Goal: Task Accomplishment & Management: Manage account settings

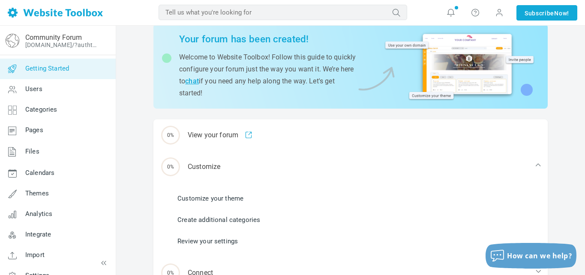
scroll to position [37, 0]
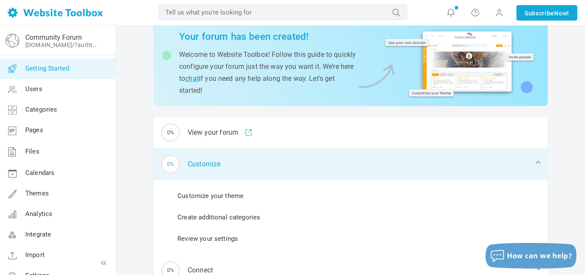
click at [213, 164] on div "0% Customize" at bounding box center [350, 165] width 394 height 32
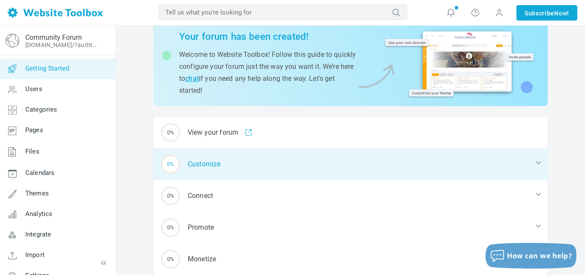
click at [199, 167] on div "0% Customize" at bounding box center [350, 165] width 394 height 32
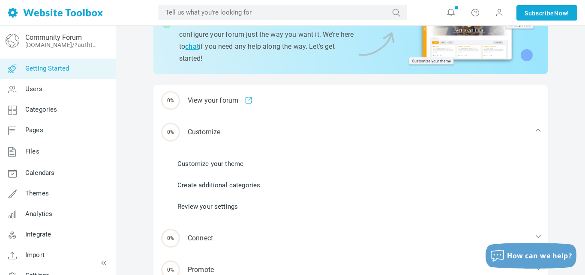
scroll to position [66, 0]
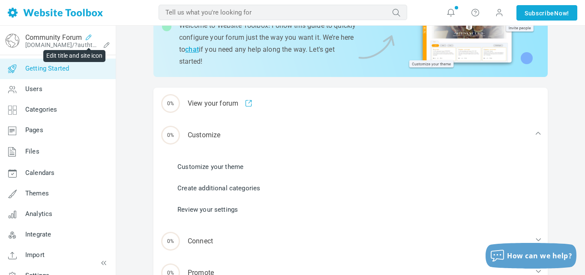
click at [89, 38] on icon at bounding box center [89, 37] width 14 height 7
click at [107, 45] on icon at bounding box center [107, 45] width 14 height 7
click at [107, 44] on icon at bounding box center [107, 45] width 14 height 7
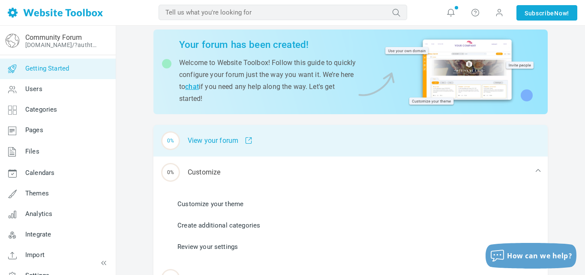
scroll to position [0, 0]
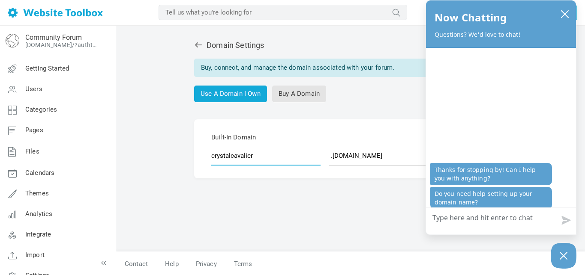
click at [247, 158] on input "crystalcavalier" at bounding box center [265, 156] width 109 height 20
click at [565, 20] on button "close chatbox" at bounding box center [565, 14] width 14 height 12
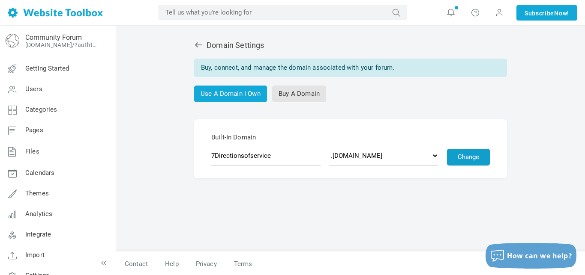
click at [459, 163] on button "Change" at bounding box center [468, 157] width 43 height 17
type input "7directionsofservice"
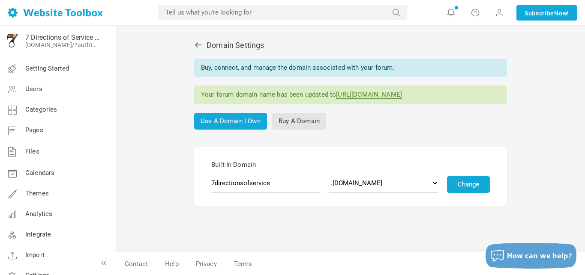
drag, startPoint x: 487, startPoint y: 98, endPoint x: 339, endPoint y: 92, distance: 148.3
click at [339, 92] on div "Your forum domain name has been updated to https://7directionsofservice.discuss…" at bounding box center [350, 95] width 313 height 19
copy link "https://7directionsofservice.discussion.community"
click at [202, 45] on icon at bounding box center [198, 45] width 9 height 9
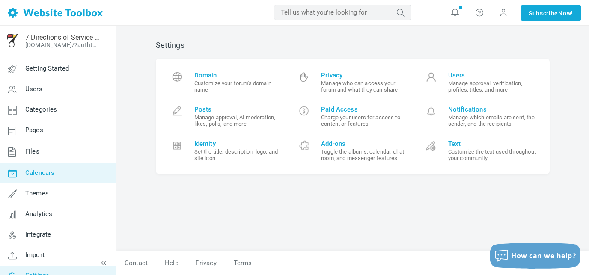
scroll to position [14, 0]
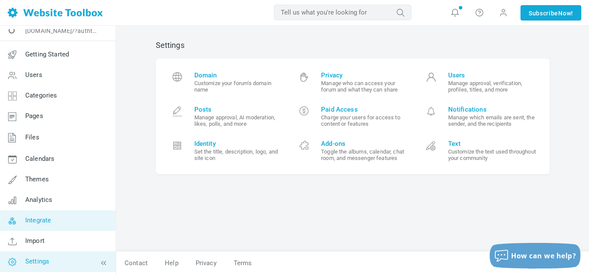
click at [39, 220] on span "Integrate" at bounding box center [38, 221] width 26 height 8
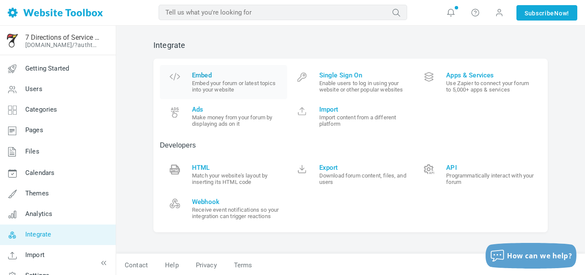
click at [181, 78] on span at bounding box center [174, 80] width 17 height 17
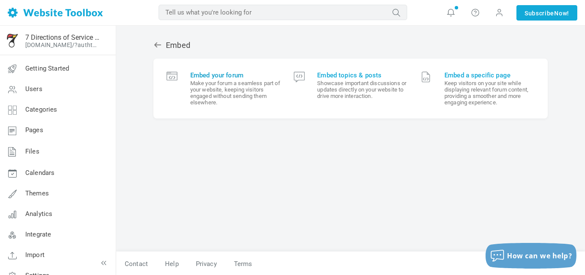
click at [238, 89] on small "Make your forum a seamless part of your website, keeping visitors engaged witho…" at bounding box center [235, 93] width 90 height 26
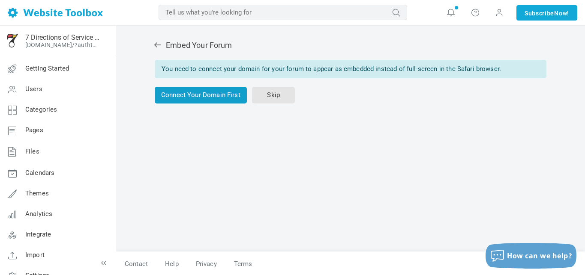
click at [213, 98] on link "Connect Your Domain First" at bounding box center [201, 95] width 92 height 17
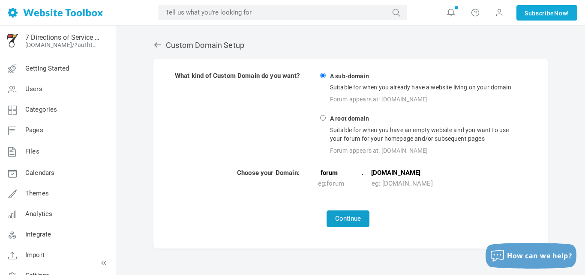
click at [351, 219] on button "Continue" at bounding box center [347, 219] width 43 height 17
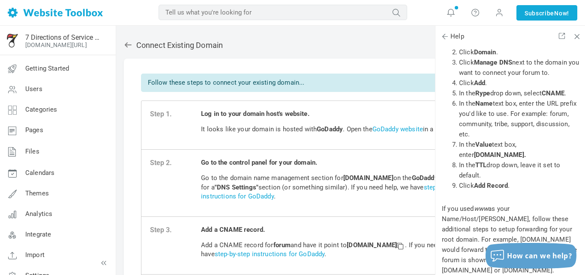
click at [124, 44] on icon at bounding box center [127, 44] width 7 height 5
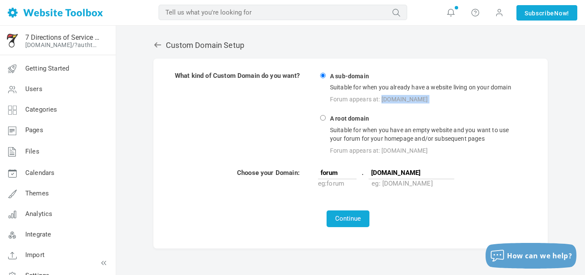
drag, startPoint x: 382, startPoint y: 99, endPoint x: 433, endPoint y: 105, distance: 51.7
click at [433, 105] on td "A sub-domain Suitable for when you already have a website living on your domain…" at bounding box center [419, 114] width 204 height 86
copy label "forum.mysite.com"
click at [157, 45] on icon at bounding box center [157, 44] width 7 height 5
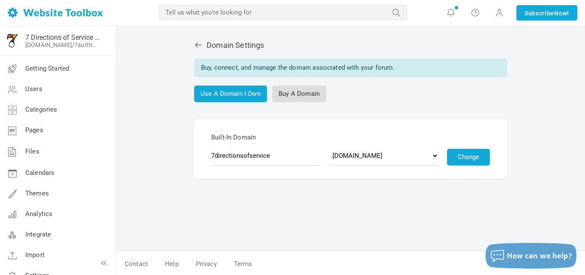
click at [299, 91] on link "Buy A Domain" at bounding box center [299, 94] width 54 height 17
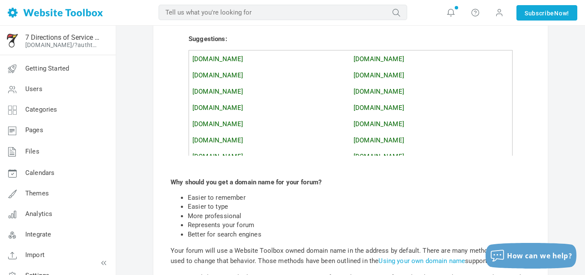
scroll to position [179, 0]
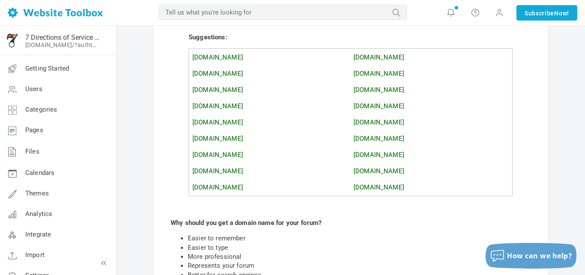
click at [243, 56] on link "[DOMAIN_NAME]" at bounding box center [217, 58] width 51 height 8
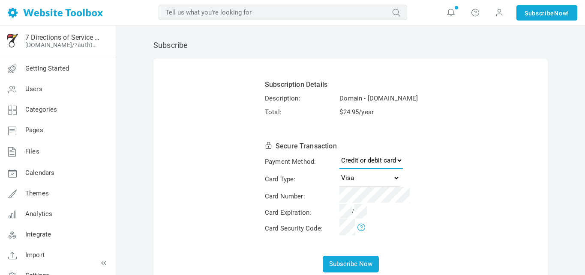
click at [355, 169] on select "Credit or debit card PayPal" at bounding box center [370, 160] width 63 height 17
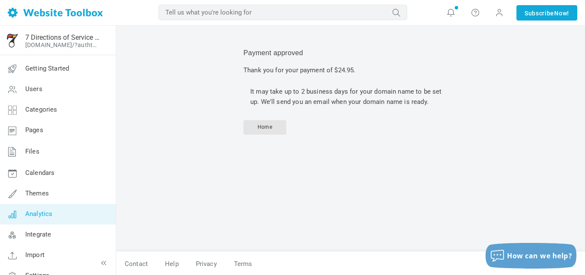
scroll to position [14, 0]
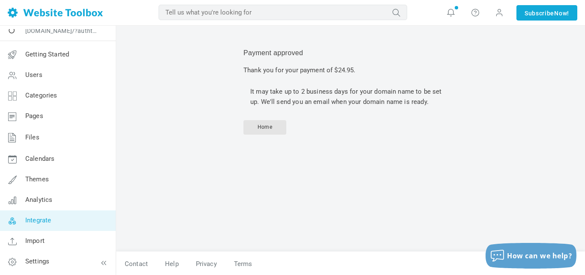
click at [40, 224] on link "Integrate" at bounding box center [58, 221] width 116 height 21
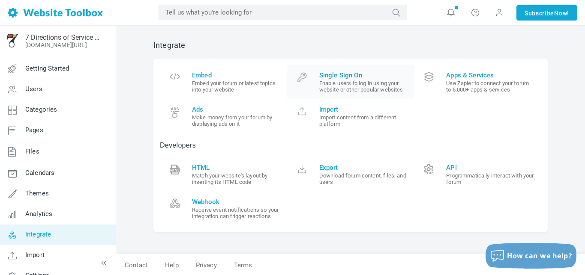
click at [321, 82] on small "Enable users to log in using your website or other popular websites" at bounding box center [363, 86] width 89 height 13
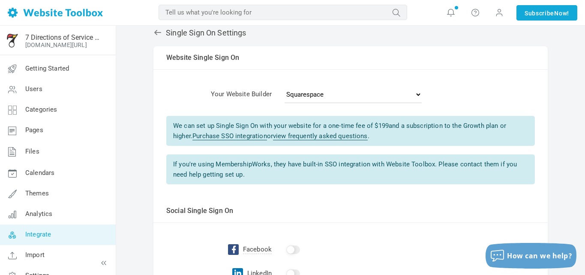
scroll to position [14, 0]
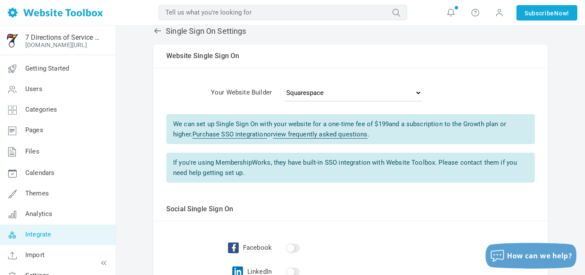
click at [158, 31] on icon at bounding box center [157, 30] width 7 height 5
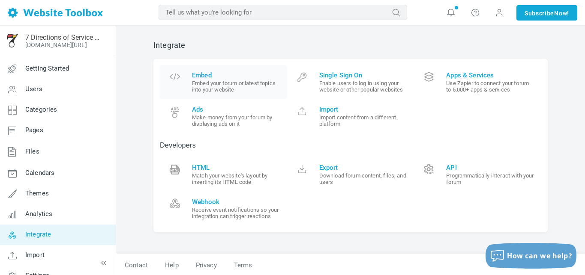
click at [204, 84] on small "Embed your forum or latest topics into your website" at bounding box center [236, 86] width 89 height 13
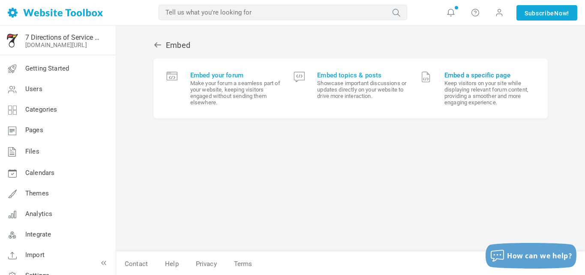
click at [480, 95] on small "Keep visitors on your site while displaying relevant forum content, providing a…" at bounding box center [489, 93] width 90 height 26
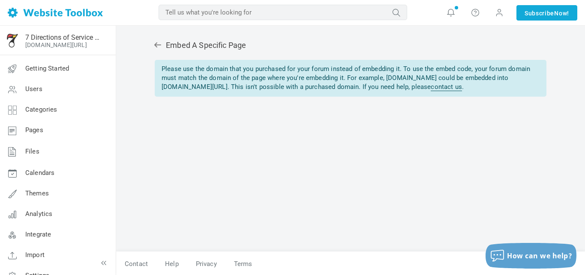
click at [157, 45] on icon at bounding box center [157, 44] width 7 height 5
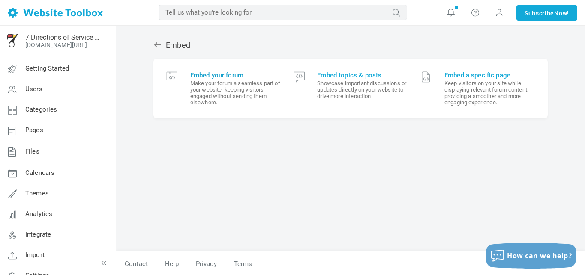
click at [212, 86] on small "Make your forum a seamless part of your website, keeping visitors engaged witho…" at bounding box center [235, 93] width 90 height 26
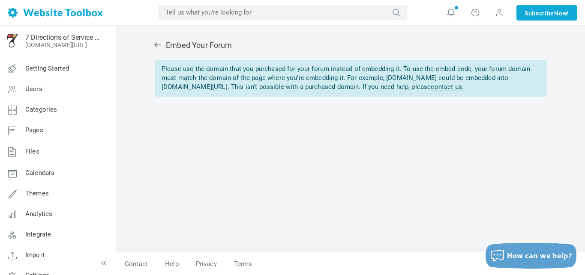
click at [159, 43] on icon at bounding box center [157, 45] width 9 height 9
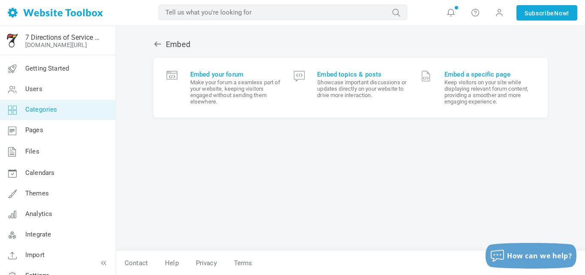
click at [38, 102] on link "Categories" at bounding box center [58, 110] width 116 height 21
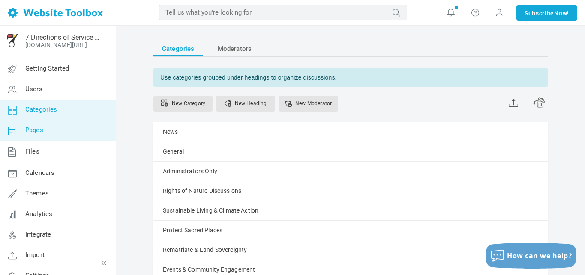
click at [27, 133] on span "Pages" at bounding box center [34, 130] width 18 height 8
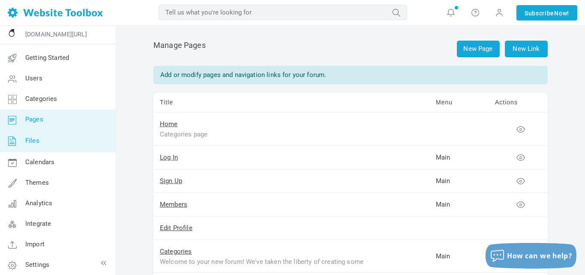
scroll to position [14, 0]
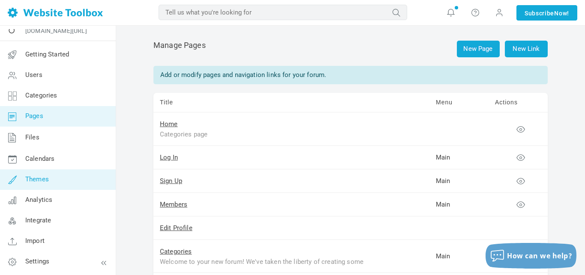
click at [40, 181] on span "Themes" at bounding box center [37, 180] width 24 height 8
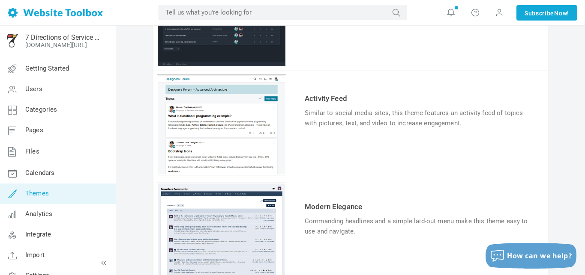
scroll to position [357, 0]
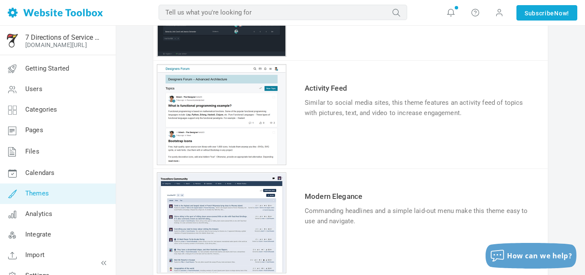
click at [344, 140] on link "Try & Customize" at bounding box center [335, 140] width 63 height 14
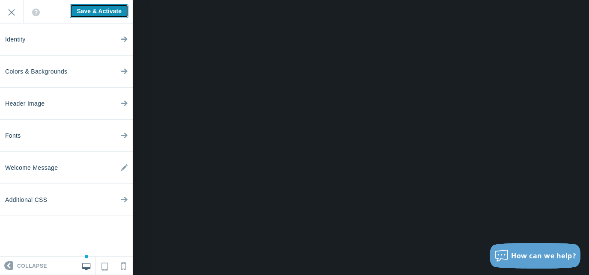
click at [109, 11] on input "Save & Activate" at bounding box center [99, 11] width 59 height 14
type input "Saving..."
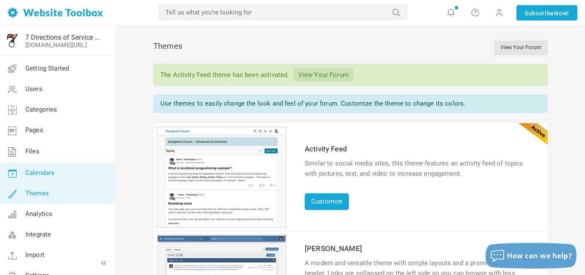
scroll to position [14, 0]
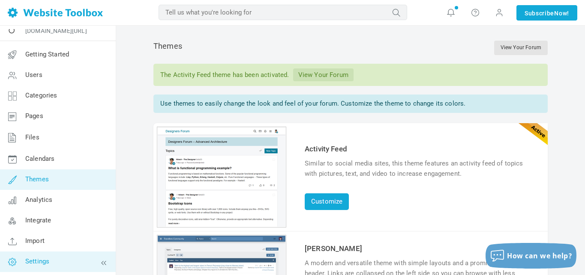
click at [44, 265] on span "Settings" at bounding box center [37, 262] width 24 height 8
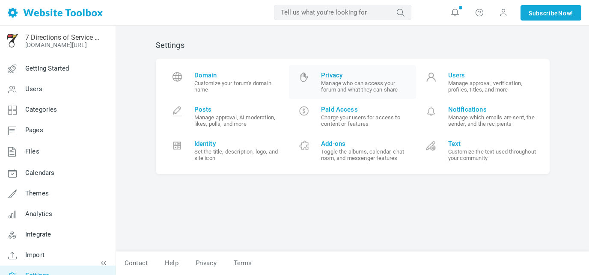
click at [330, 83] on small "Manage who can access your forum and what they can share" at bounding box center [365, 86] width 89 height 13
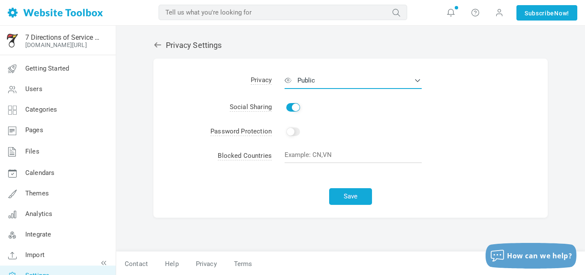
click at [330, 83] on button "Public" at bounding box center [352, 80] width 137 height 17
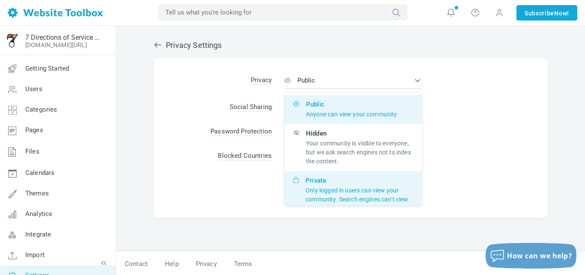
click at [322, 191] on p "Only logged in users can view your community. Search engines can’t view or inde…" at bounding box center [358, 199] width 107 height 27
click at [0, 0] on input "Private Only logged in users can view your community. Search engines can’t view…" at bounding box center [0, 0] width 0 height 0
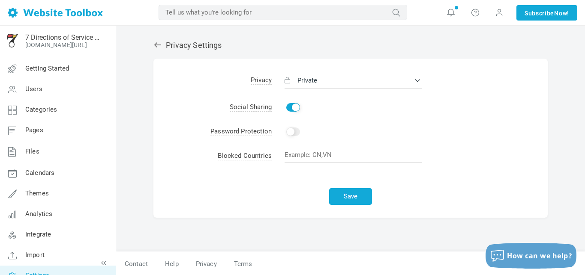
click at [296, 131] on input "Enable" at bounding box center [293, 132] width 14 height 9
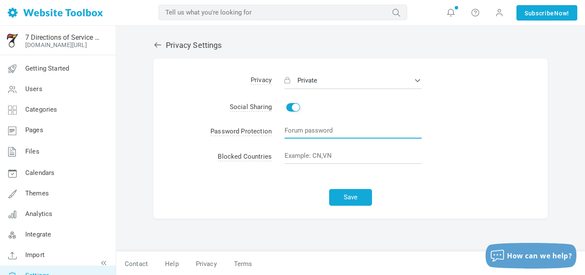
click at [296, 131] on input "text" at bounding box center [352, 130] width 137 height 16
checkbox input "false"
click at [379, 120] on td "Enable Change" at bounding box center [410, 132] width 276 height 25
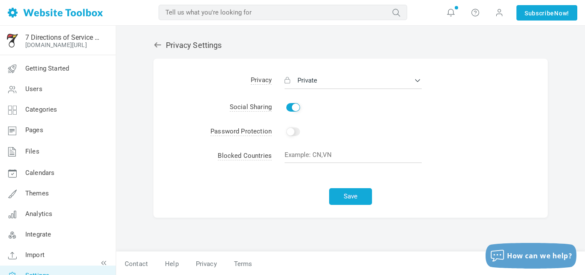
click at [353, 138] on td "Enable Change" at bounding box center [410, 132] width 276 height 24
click at [296, 132] on input "Enable" at bounding box center [293, 132] width 14 height 9
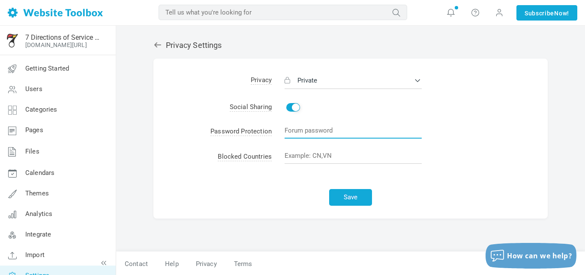
type input "7"
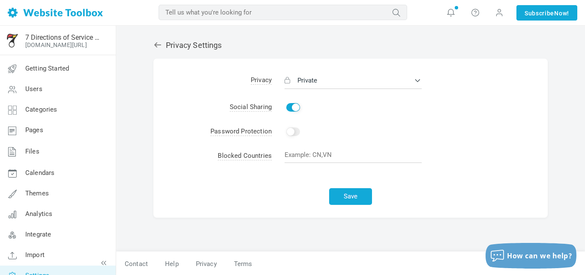
click at [294, 133] on input "Enable" at bounding box center [293, 132] width 14 height 9
checkbox input "true"
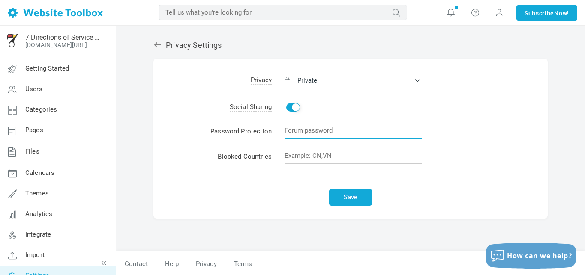
paste input "7DSMembersOnly2094!"
type input "7DSMembersOnly2094!"
click at [342, 201] on button "Save" at bounding box center [350, 197] width 43 height 17
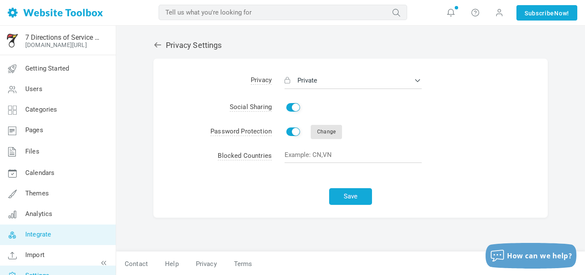
scroll to position [14, 0]
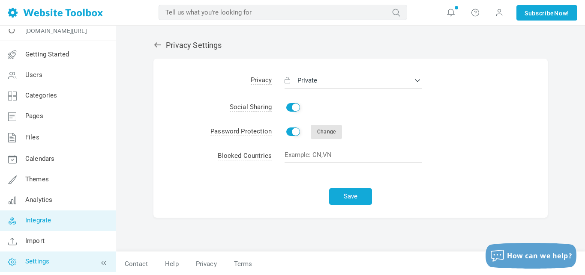
click at [45, 221] on span "Integrate" at bounding box center [38, 221] width 26 height 8
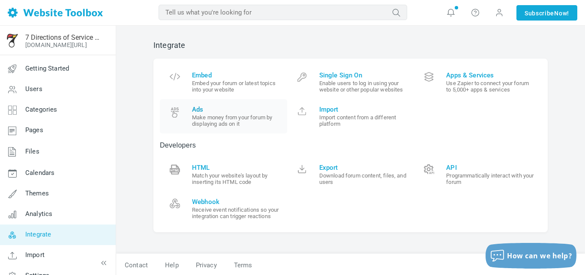
click at [203, 117] on small "Make money from your forum by displaying ads on it" at bounding box center [236, 120] width 89 height 13
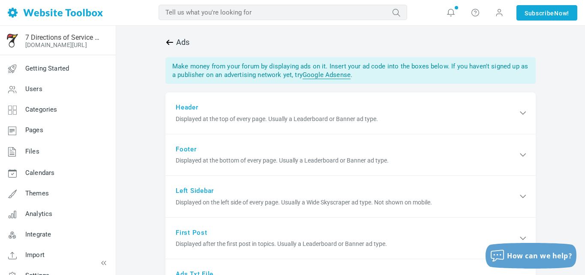
click at [172, 42] on icon at bounding box center [169, 42] width 7 height 5
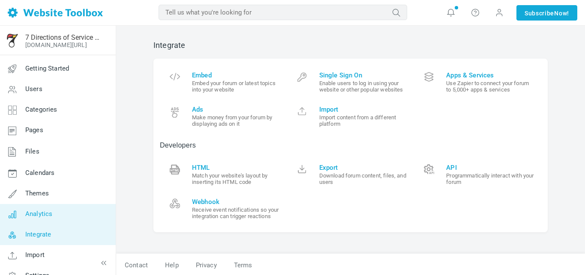
click at [34, 207] on link "Analytics" at bounding box center [58, 214] width 116 height 21
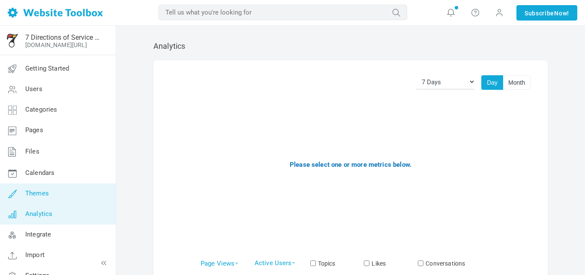
click at [29, 193] on span "Themes" at bounding box center [37, 194] width 24 height 8
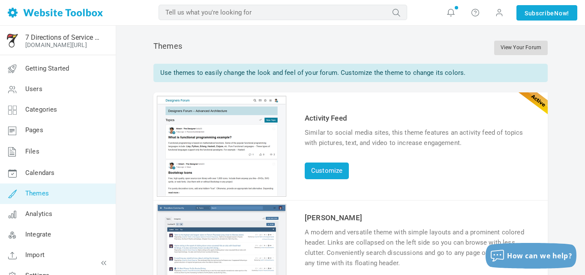
click at [513, 51] on link "View Your Forum" at bounding box center [521, 48] width 54 height 15
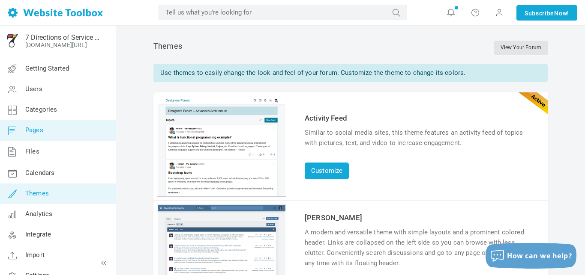
click at [38, 135] on link "Pages" at bounding box center [58, 130] width 116 height 21
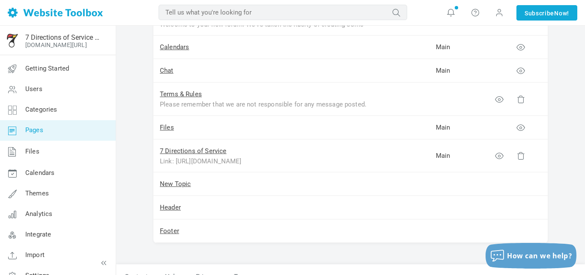
scroll to position [234, 0]
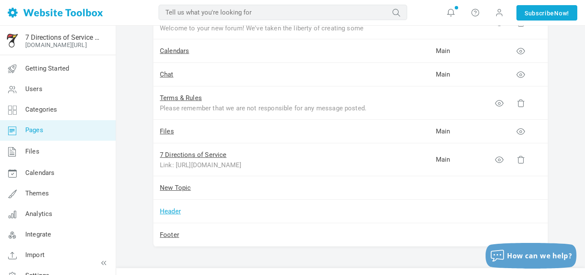
click at [172, 214] on link "Header" at bounding box center [170, 212] width 21 height 8
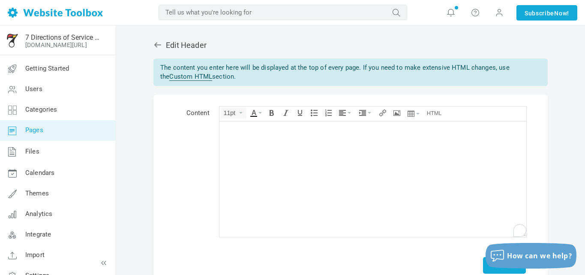
drag, startPoint x: 227, startPoint y: 78, endPoint x: 160, endPoint y: 69, distance: 67.7
click at [160, 69] on div "The content you enter here will be displayed at the top of every page. If you n…" at bounding box center [350, 73] width 394 height 28
click at [349, 72] on div "The content you enter here will be displayed at the top of every page. If you n…" at bounding box center [350, 73] width 394 height 28
drag, startPoint x: 359, startPoint y: 69, endPoint x: 161, endPoint y: 67, distance: 197.9
click at [161, 67] on div "The content you enter here will be displayed at the top of every page. If you n…" at bounding box center [350, 73] width 394 height 28
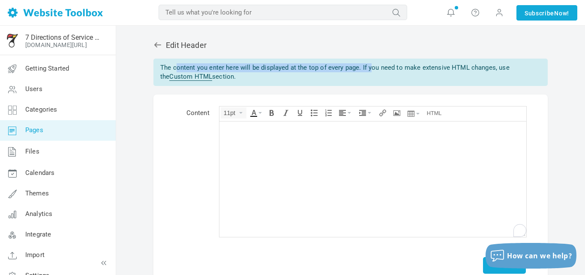
copy div "The content you enter here will be displayed at the top of every page."
click at [245, 128] on div "To enrich screen reader interactions, please activate Accessibility in Grammarl…" at bounding box center [372, 130] width 298 height 9
paste body "To enrich screen reader interactions, please activate Accessibility in Grammarl…"
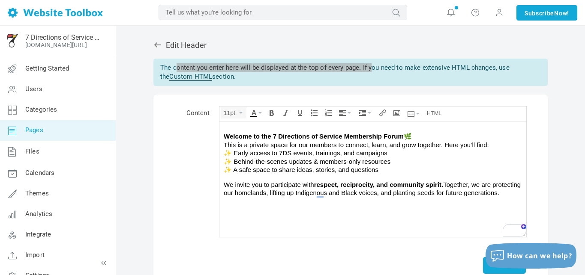
click at [412, 137] on p "Welcome to the 7 Directions of Service Membership Forum 🌿 This is a private spa…" at bounding box center [372, 153] width 298 height 42
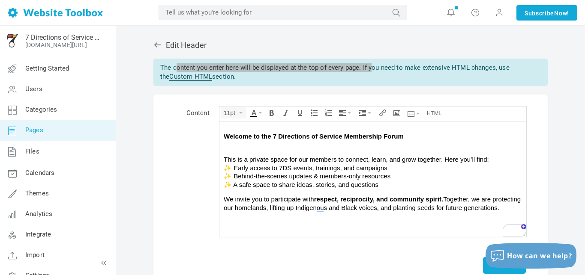
click at [445, 157] on p "This is a private space for our members to connect, learn, and grow together. H…" at bounding box center [372, 168] width 298 height 42
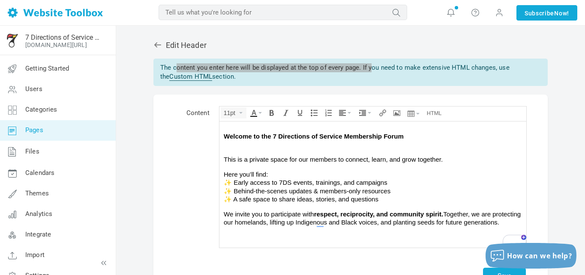
click at [232, 185] on p "Here you’ll find: ✨ Early access to 7DS events, trainings, and campaigns ✨ Behi…" at bounding box center [372, 186] width 298 height 33
click at [231, 189] on p "Here you’ll find: Early access to 7DS events, trainings, and campaigns ✨ Behind…" at bounding box center [372, 186] width 298 height 33
click at [386, 188] on p "Here you’ll find: Early access to 7DS events, trainings, and campaigns Behind-t…" at bounding box center [372, 186] width 298 height 33
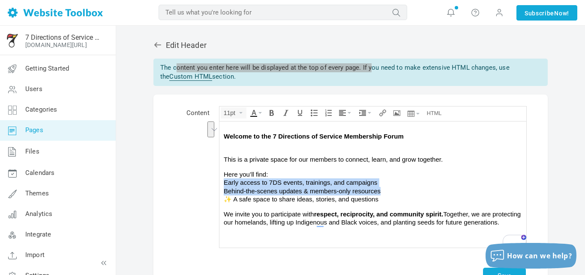
drag, startPoint x: 380, startPoint y: 191, endPoint x: 221, endPoint y: 185, distance: 159.0
click at [221, 185] on body "Welcome to the 7 Directions of Service Membership Forum This is a private space…" at bounding box center [372, 181] width 307 height 118
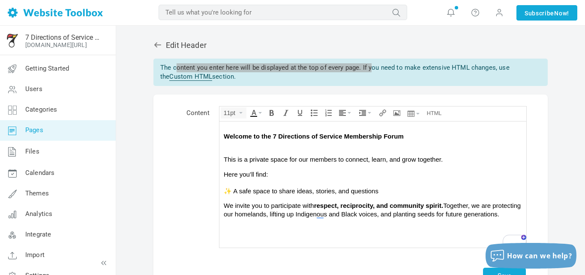
click at [232, 189] on p "Here you’ll find: ✨ A safe space to share ideas, stories, and questions" at bounding box center [372, 182] width 298 height 25
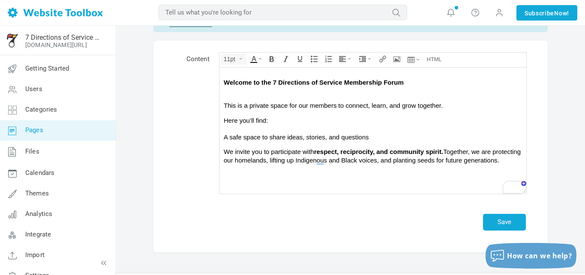
scroll to position [77, 0]
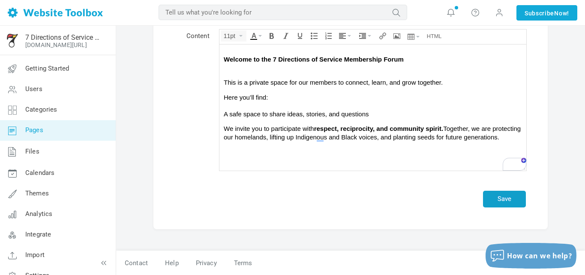
click at [507, 198] on button "Save" at bounding box center [504, 199] width 43 height 17
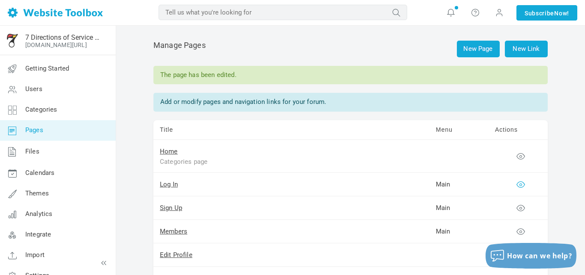
click at [522, 185] on icon at bounding box center [520, 184] width 9 height 9
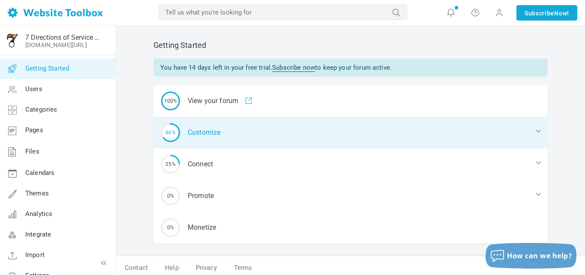
click at [204, 136] on div "66% Customize" at bounding box center [350, 133] width 394 height 32
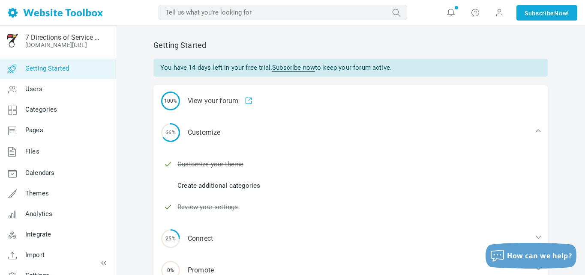
click at [216, 187] on link "Create additional categories" at bounding box center [218, 185] width 83 height 9
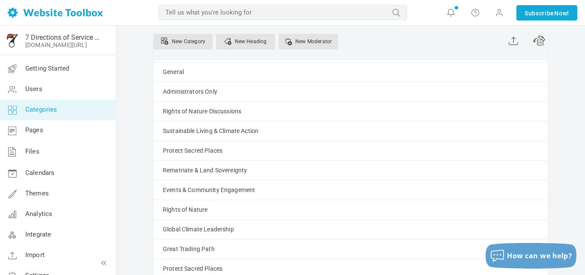
scroll to position [87, 0]
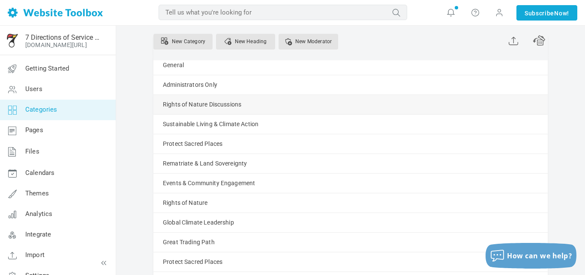
click at [0, 0] on link "Manage" at bounding box center [0, 0] width 0 height 0
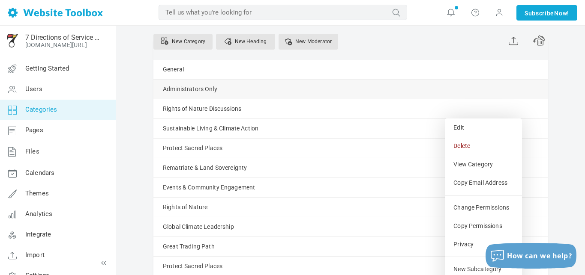
scroll to position [79, 0]
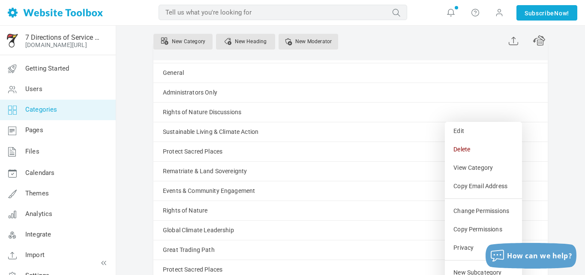
click at [133, 144] on div "Categories Moderators Use categories grouped under headings to organize discuss…" at bounding box center [350, 162] width 468 height 430
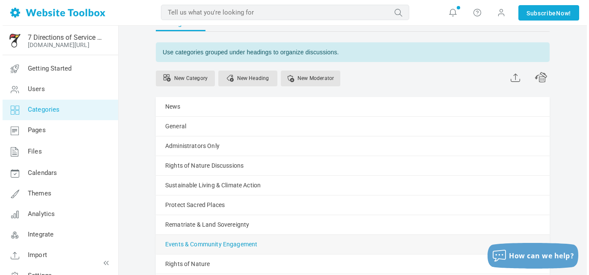
scroll to position [34, 0]
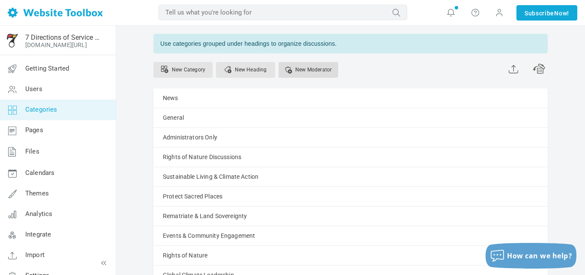
click at [302, 73] on link "New Moderator" at bounding box center [308, 70] width 60 height 16
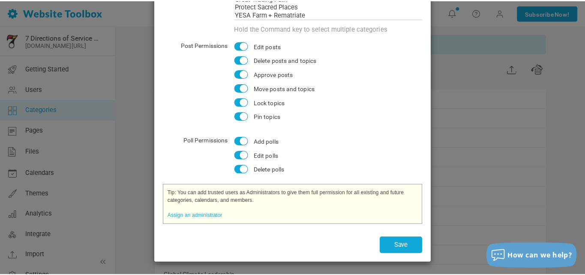
scroll to position [0, 0]
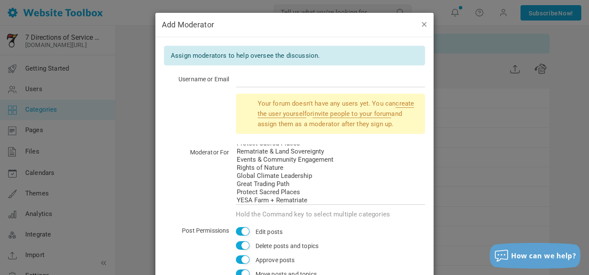
click at [426, 24] on button "button" at bounding box center [424, 23] width 7 height 9
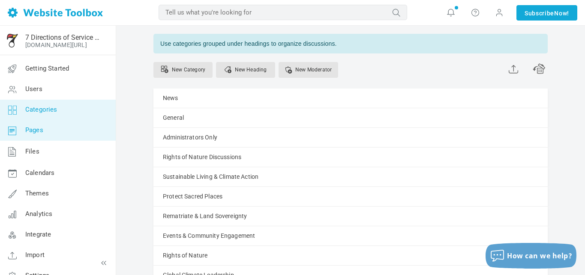
click at [45, 134] on link "Pages" at bounding box center [58, 130] width 116 height 21
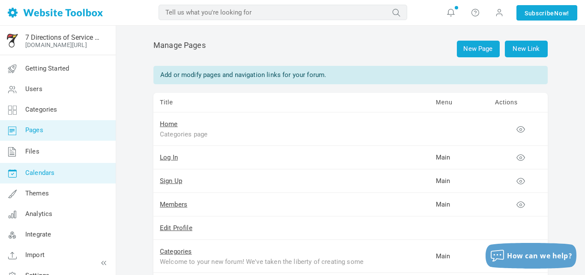
click at [43, 175] on span "Calendars" at bounding box center [39, 173] width 29 height 8
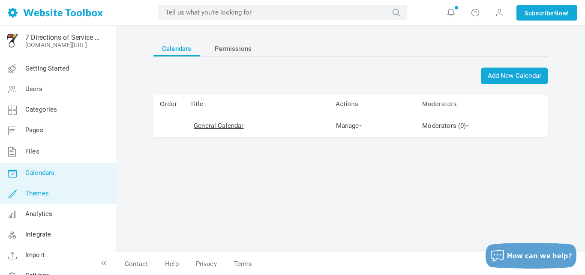
scroll to position [14, 0]
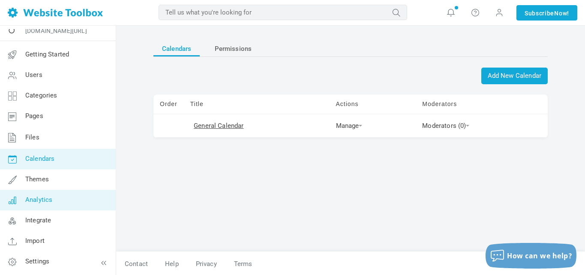
click at [41, 203] on span "Analytics" at bounding box center [38, 200] width 27 height 8
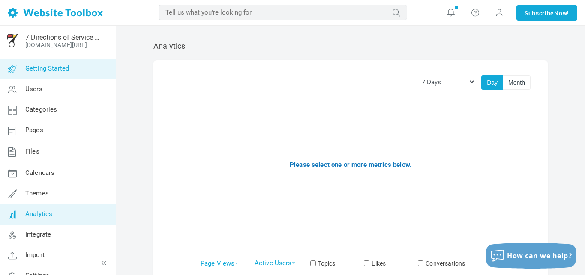
click at [63, 67] on span "Getting Started" at bounding box center [47, 69] width 44 height 8
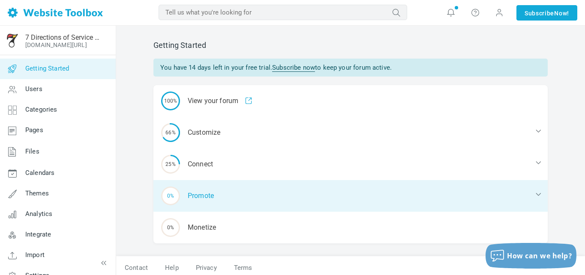
scroll to position [4, 0]
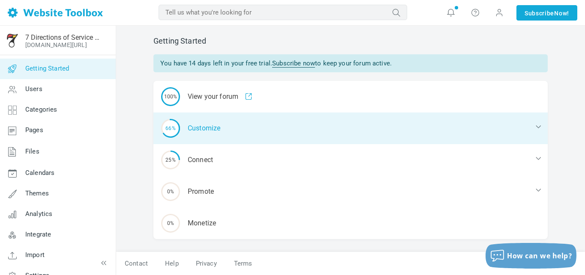
click at [193, 128] on div "66% Customize" at bounding box center [350, 129] width 394 height 32
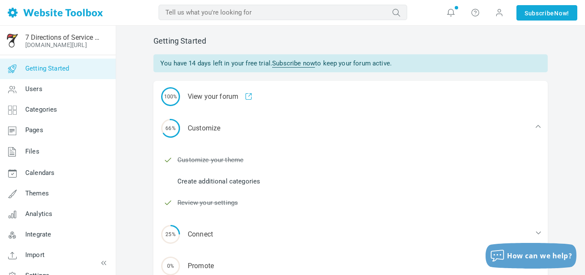
click at [215, 178] on link "Create additional categories" at bounding box center [218, 181] width 83 height 9
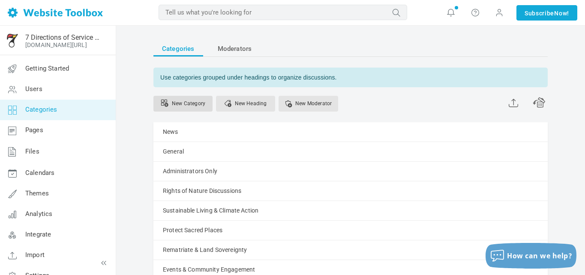
click at [189, 102] on link "New Category" at bounding box center [182, 104] width 59 height 16
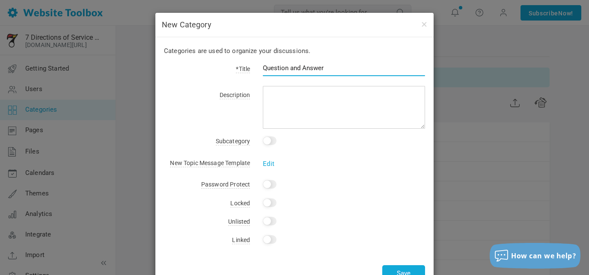
type input "Question and Answer"
click at [273, 139] on input "checkbox" at bounding box center [270, 141] width 14 height 9
checkbox input "true"
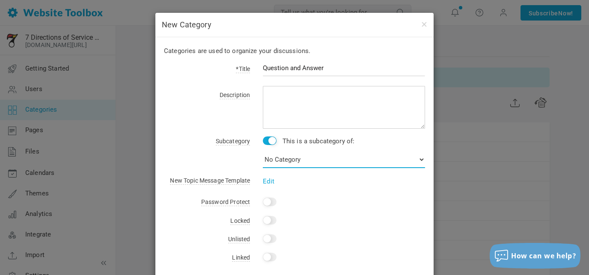
click at [290, 159] on select "No Category News General Administrators Only Rights of Nature Discussions Susta…" at bounding box center [344, 159] width 162 height 17
select select "988495"
click at [263, 151] on select "No Category News General Administrators Only Rights of Nature Discussions Susta…" at bounding box center [344, 159] width 162 height 17
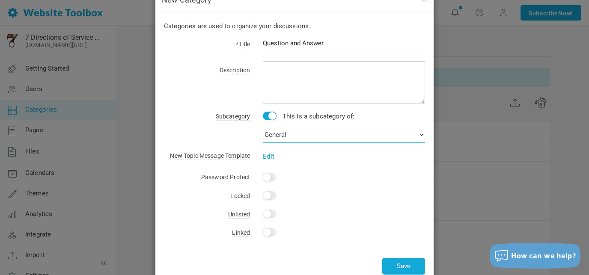
scroll to position [45, 0]
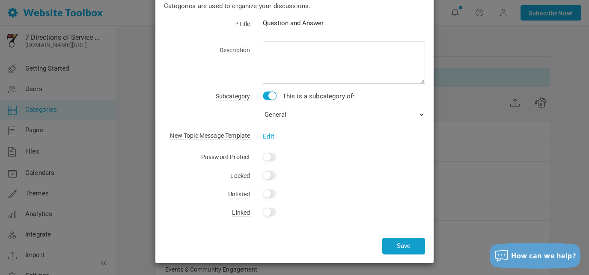
click at [401, 248] on button "Save" at bounding box center [403, 246] width 43 height 17
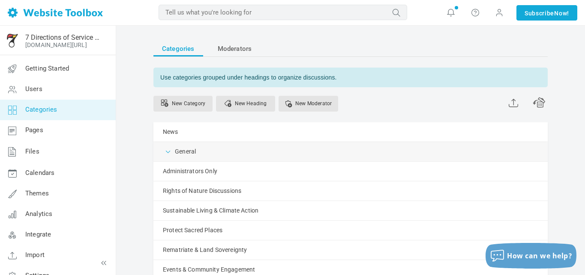
click at [169, 154] on span at bounding box center [168, 151] width 9 height 9
click at [0, 0] on link "Manage" at bounding box center [0, 0] width 0 height 0
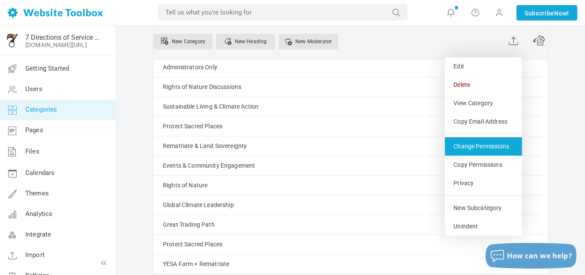
scroll to position [124, 0]
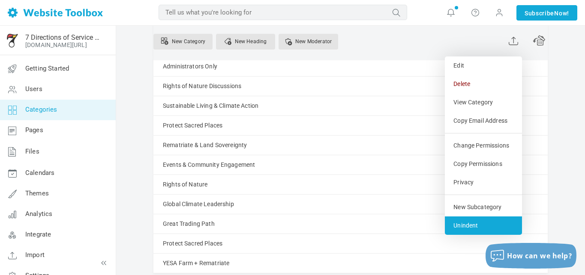
click at [465, 224] on link "Unindent" at bounding box center [483, 226] width 77 height 18
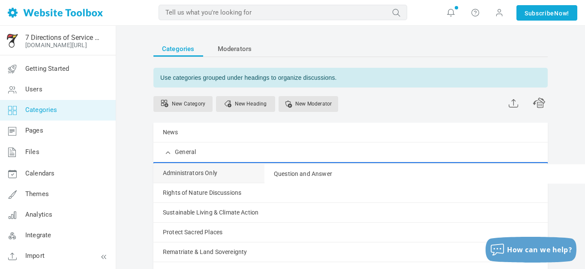
drag, startPoint x: 183, startPoint y: 173, endPoint x: 168, endPoint y: 164, distance: 17.3
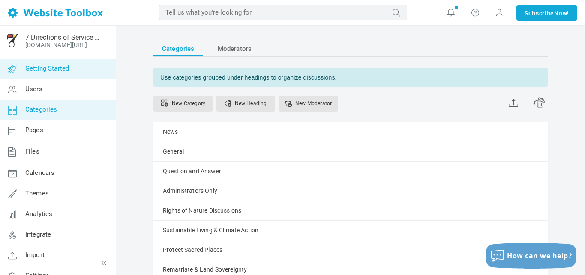
click at [45, 71] on span "Getting Started" at bounding box center [47, 69] width 44 height 8
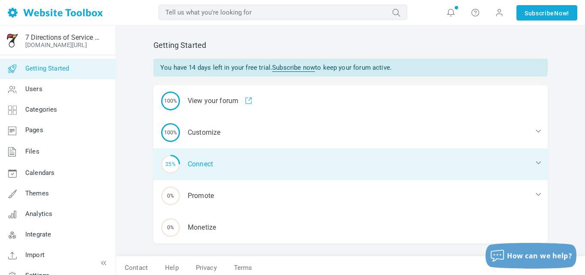
click at [188, 164] on div "25% Connect" at bounding box center [350, 165] width 394 height 32
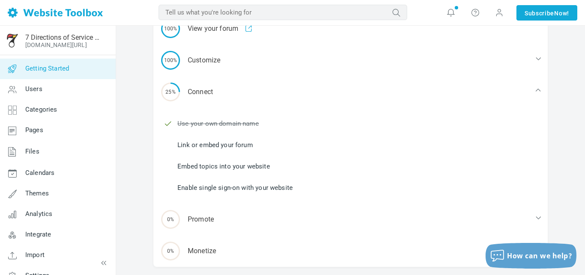
scroll to position [73, 0]
click at [201, 142] on link "Link or embed your forum" at bounding box center [214, 144] width 75 height 9
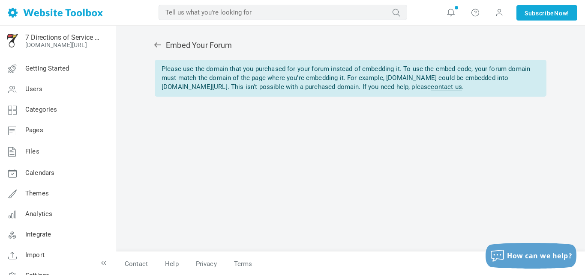
click at [156, 44] on icon at bounding box center [157, 45] width 9 height 9
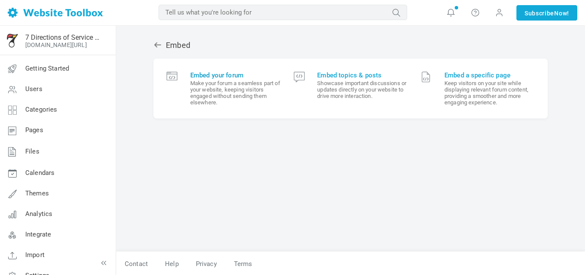
click at [205, 77] on span "Embed your forum" at bounding box center [235, 76] width 90 height 8
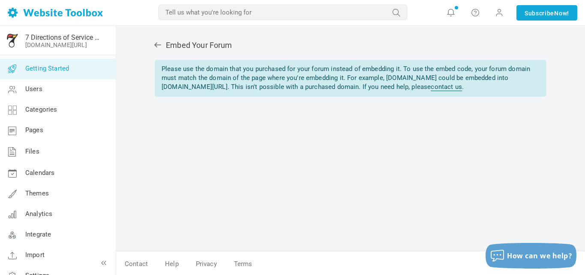
click at [37, 65] on span "Getting Started" at bounding box center [47, 69] width 44 height 8
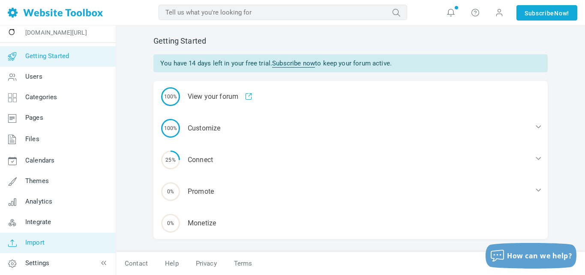
scroll to position [14, 0]
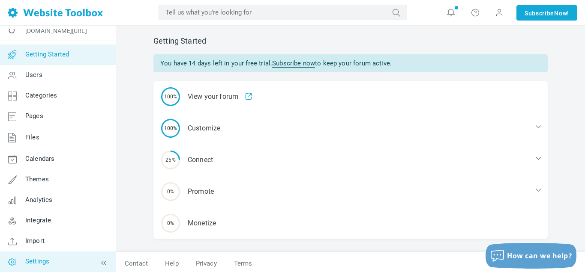
click at [39, 259] on span "Settings" at bounding box center [37, 262] width 24 height 8
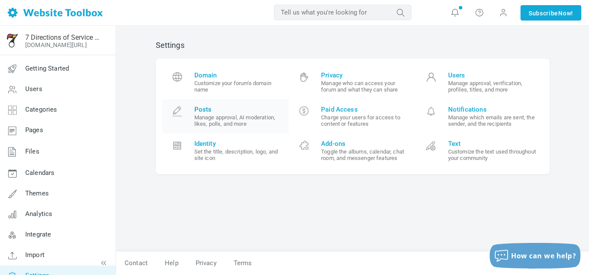
click at [214, 119] on small "Manage approval, AI moderation, likes, polls, and more" at bounding box center [238, 120] width 89 height 13
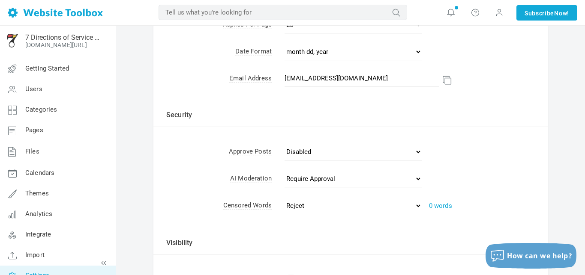
scroll to position [195, 0]
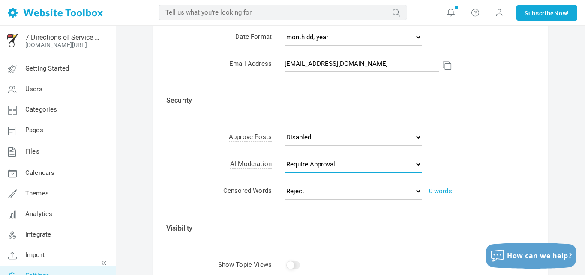
click at [334, 163] on select "Disabled Require Approval Reject" at bounding box center [352, 164] width 137 height 17
select select "reject"
click at [284, 156] on select "Disabled Require Approval Reject" at bounding box center [352, 164] width 137 height 17
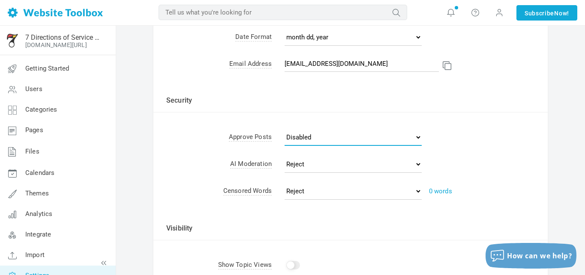
click at [303, 139] on select "Disabled All posts All topics User's first post User's first 5 posts Posts with…" at bounding box center [352, 137] width 137 height 17
click at [284, 129] on select "Disabled All posts All topics User's first post User's first 5 posts Posts with…" at bounding box center [352, 137] width 137 height 17
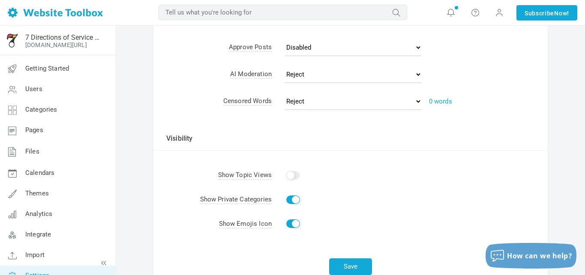
scroll to position [292, 0]
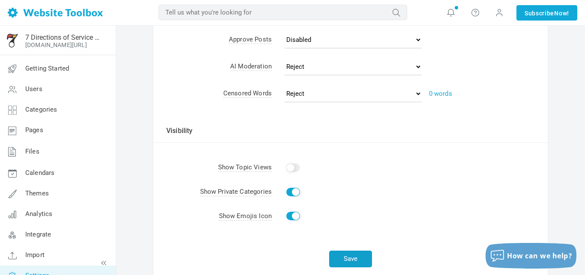
click at [354, 259] on button "Save" at bounding box center [350, 259] width 43 height 17
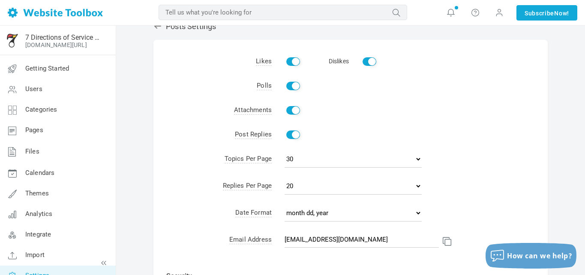
scroll to position [0, 0]
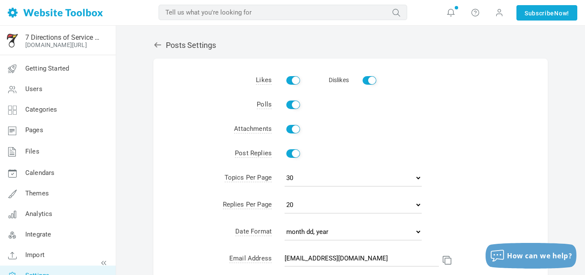
click at [363, 82] on input "Dislikes" at bounding box center [369, 80] width 14 height 9
checkbox input "false"
click at [157, 46] on icon at bounding box center [157, 45] width 9 height 9
click at [292, 130] on input "Enable" at bounding box center [293, 129] width 14 height 9
checkbox input "false"
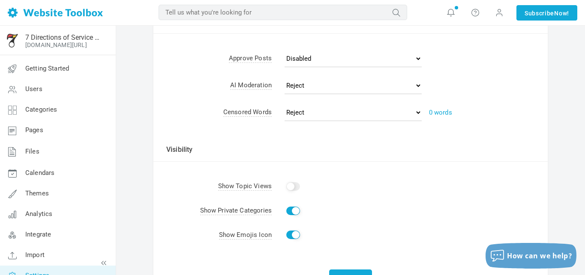
scroll to position [342, 0]
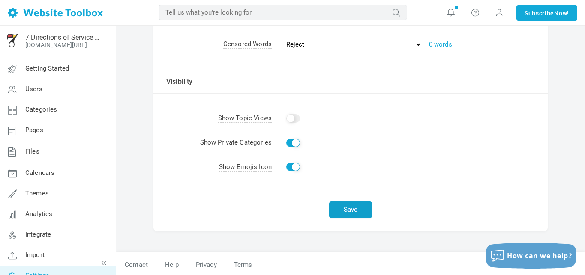
click at [347, 210] on button "Save" at bounding box center [350, 210] width 43 height 17
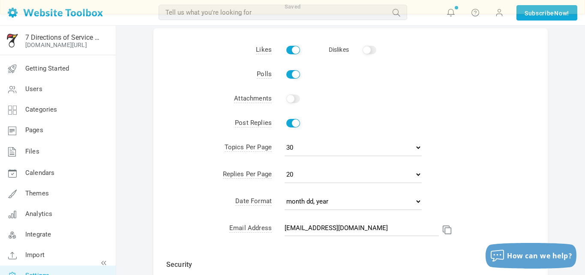
scroll to position [0, 0]
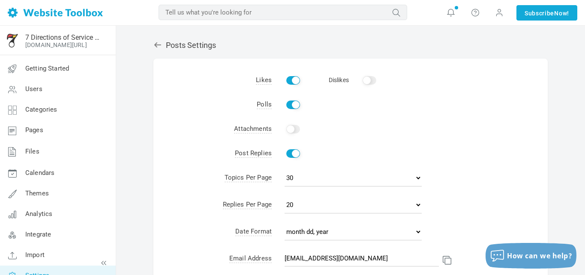
click at [157, 43] on icon at bounding box center [157, 45] width 9 height 9
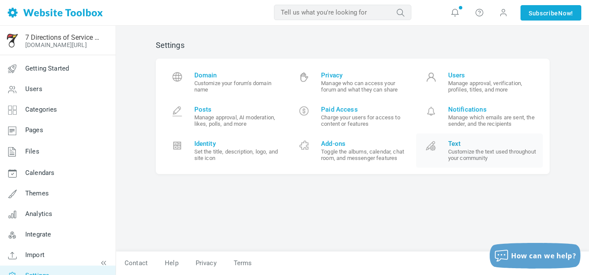
click at [473, 158] on small "Customize the text used throughout your community" at bounding box center [492, 155] width 89 height 13
click at [224, 158] on small "Set the title, description, logo, and site icon" at bounding box center [238, 155] width 89 height 13
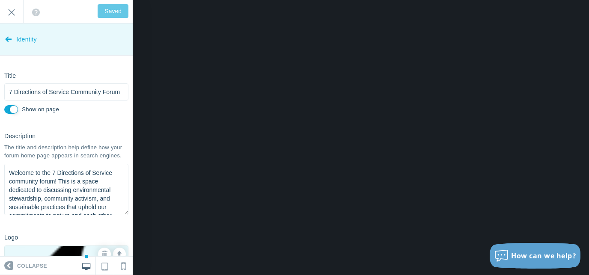
click at [9, 39] on icon at bounding box center [8, 37] width 7 height 32
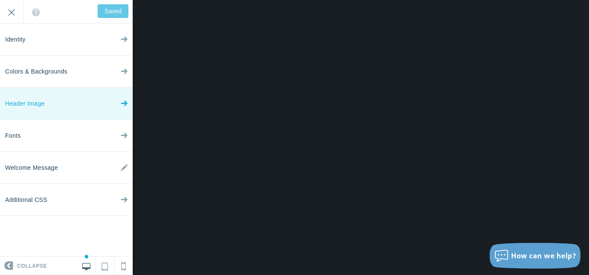
click at [49, 110] on link "Header Image" at bounding box center [66, 104] width 133 height 32
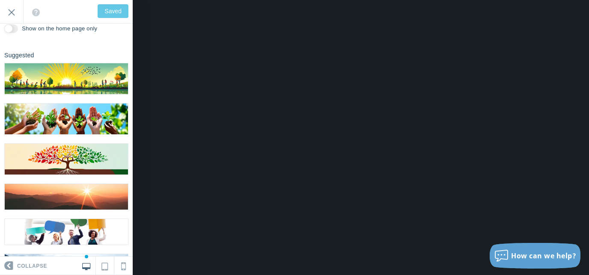
scroll to position [110, 0]
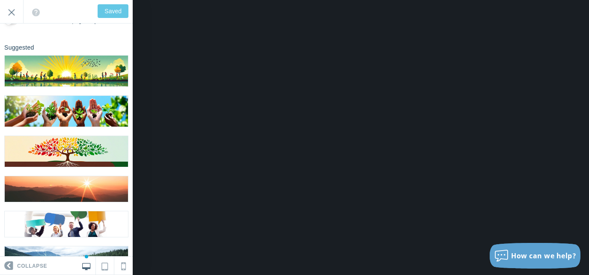
click at [81, 160] on img at bounding box center [66, 151] width 123 height 31
type input "Save"
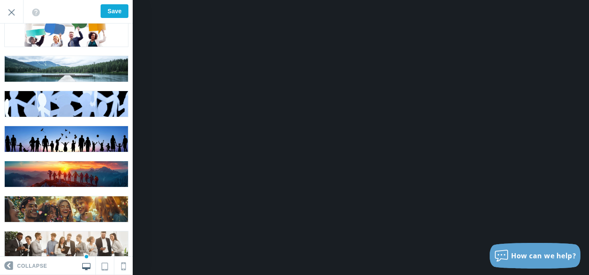
scroll to position [0, 0]
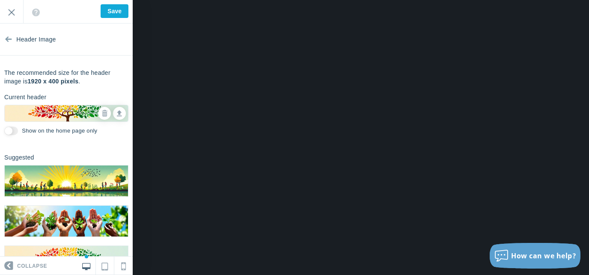
click at [84, 215] on img at bounding box center [66, 221] width 123 height 31
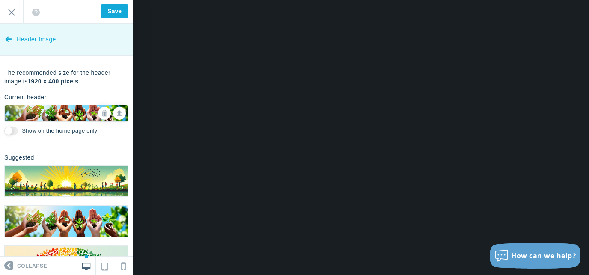
click at [10, 39] on icon at bounding box center [8, 37] width 7 height 32
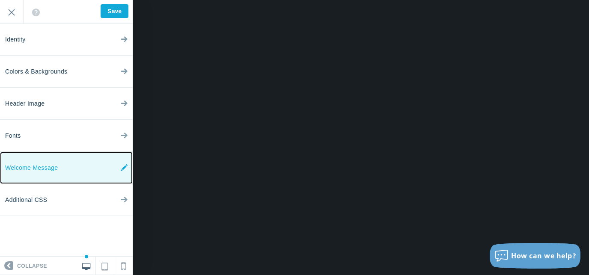
click at [59, 169] on link "Welcome Message" at bounding box center [66, 168] width 133 height 32
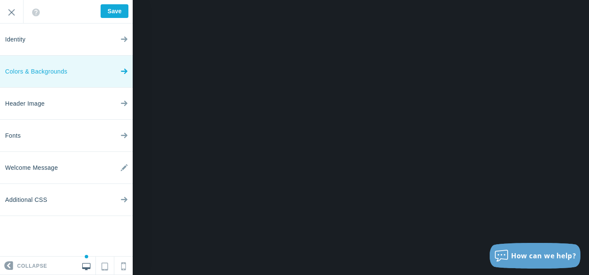
click at [54, 72] on span "Colors & Backgrounds" at bounding box center [36, 72] width 62 height 32
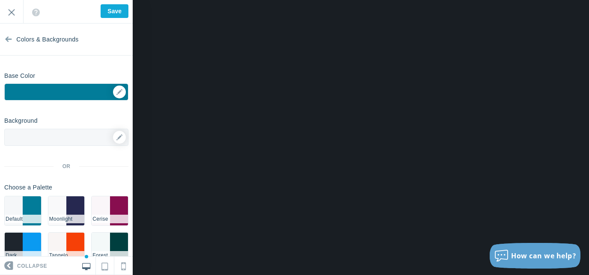
scroll to position [25, 0]
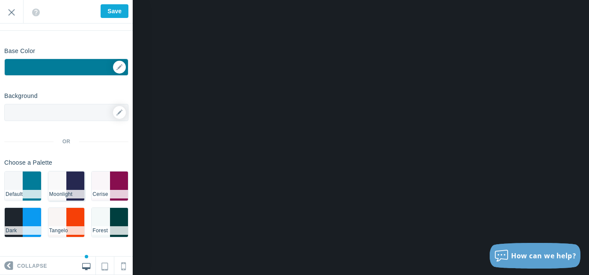
click at [62, 193] on li "Moonlight" at bounding box center [66, 194] width 36 height 9
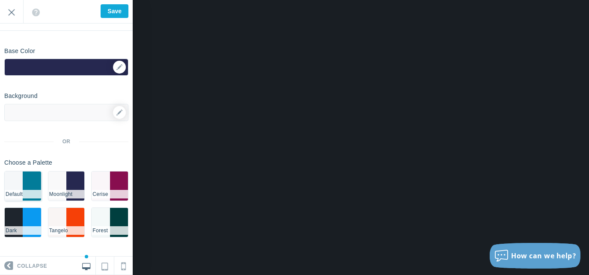
click at [24, 178] on li "#027c99" at bounding box center [32, 186] width 18 height 29
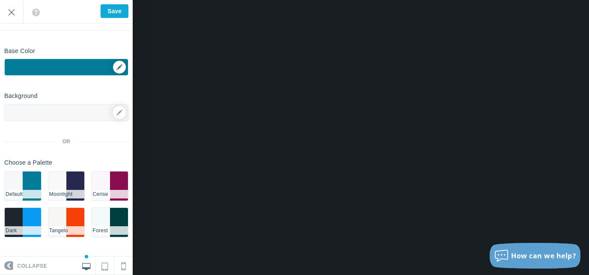
click at [119, 65] on div "▼" at bounding box center [66, 69] width 123 height 21
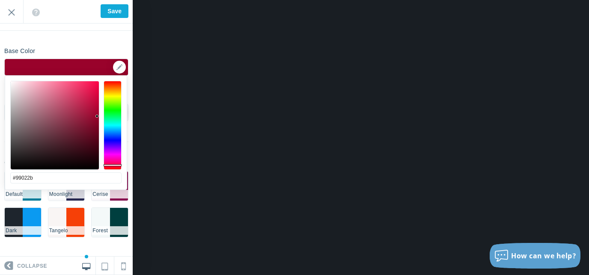
click at [112, 165] on div at bounding box center [113, 125] width 18 height 89
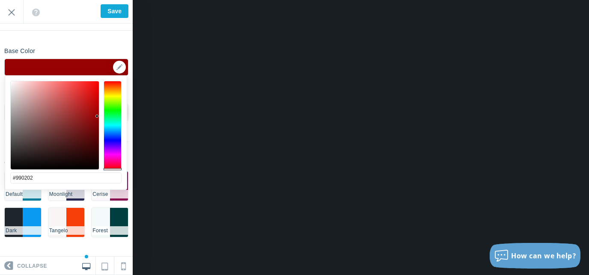
drag, startPoint x: 112, startPoint y: 165, endPoint x: 112, endPoint y: 170, distance: 4.7
click at [112, 170] on div at bounding box center [113, 169] width 18 height 2
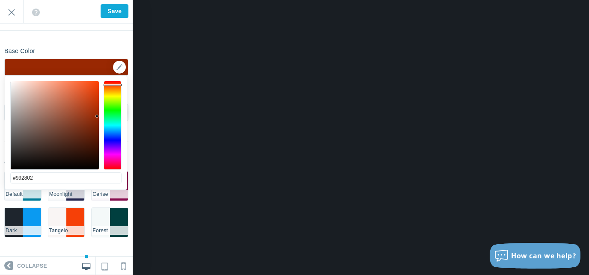
drag, startPoint x: 113, startPoint y: 169, endPoint x: 112, endPoint y: 85, distance: 84.4
click at [112, 85] on div at bounding box center [113, 85] width 18 height 2
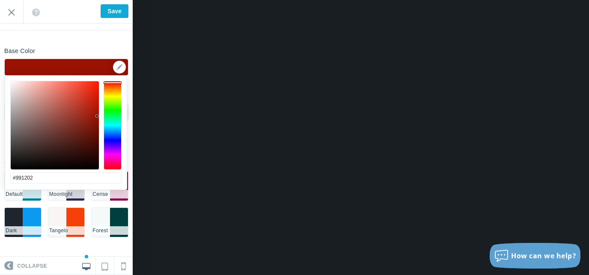
click at [112, 83] on div at bounding box center [113, 125] width 18 height 89
click at [97, 85] on div at bounding box center [55, 125] width 88 height 88
type input "#f31e05"
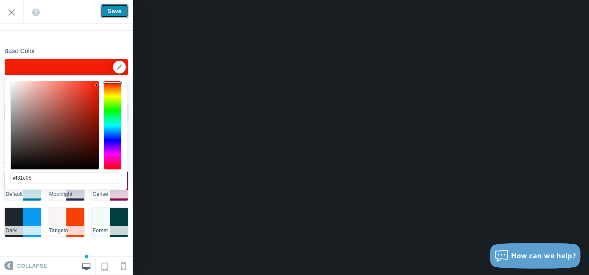
click at [115, 12] on input "Save" at bounding box center [115, 11] width 28 height 14
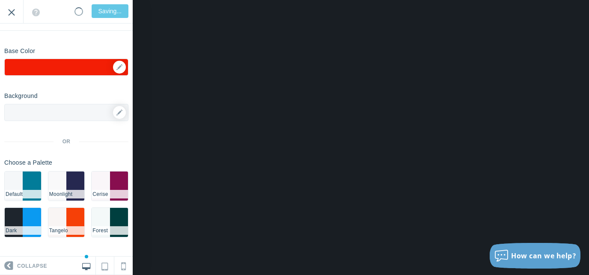
type input "Saved"
click at [13, 11] on input "Exit" at bounding box center [11, 12] width 23 height 24
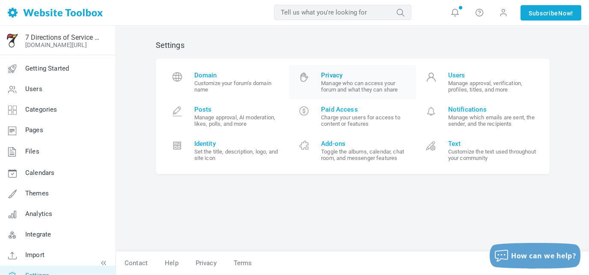
click at [349, 88] on small "Manage who can access your forum and what they can share" at bounding box center [365, 86] width 89 height 13
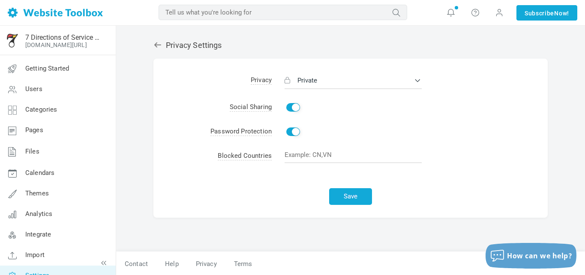
click at [158, 45] on icon at bounding box center [157, 45] width 9 height 9
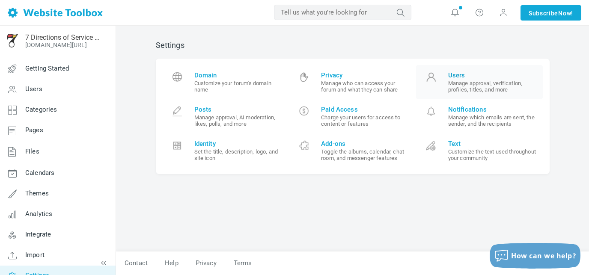
click at [469, 88] on small "Manage approval, verification, profiles, titles, and more" at bounding box center [492, 86] width 89 height 13
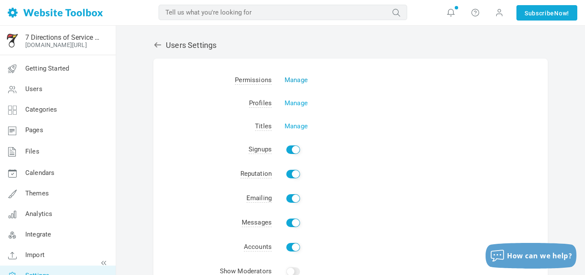
click at [294, 83] on link "Manage" at bounding box center [295, 80] width 23 height 8
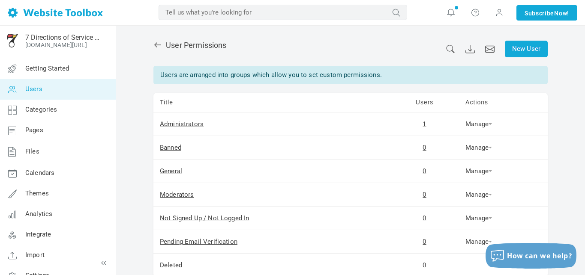
click at [158, 45] on icon at bounding box center [157, 44] width 7 height 5
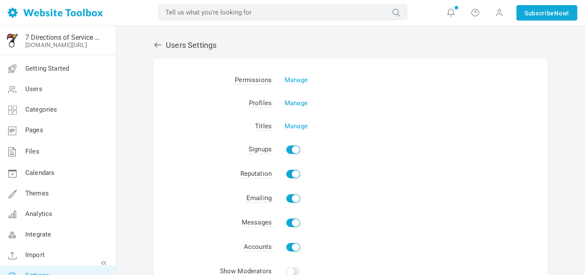
click at [297, 102] on link "Manage" at bounding box center [295, 103] width 23 height 8
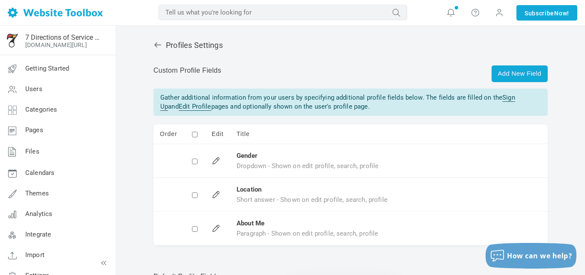
drag, startPoint x: 160, startPoint y: 98, endPoint x: 356, endPoint y: 107, distance: 195.9
click at [356, 107] on div "Gather additional information from your users by specifying additional profile …" at bounding box center [350, 103] width 394 height 28
copy div "Gather additional information from your users by specifying additional profile …"
click at [525, 73] on link "Add New Field" at bounding box center [519, 74] width 56 height 17
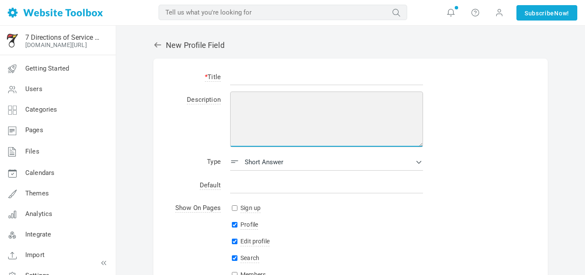
click at [241, 113] on textarea at bounding box center [326, 120] width 193 height 56
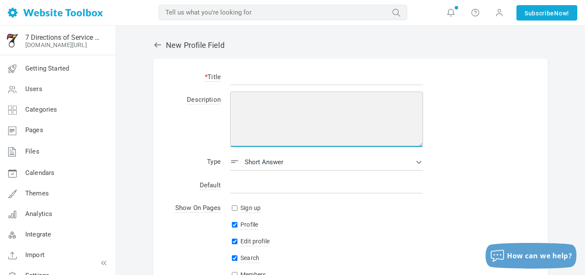
paste textarea "Tribal/Community Affiliation (if applicable, optional)"
type textarea "Tribal/Community Affiliation (if applicable, optional)"
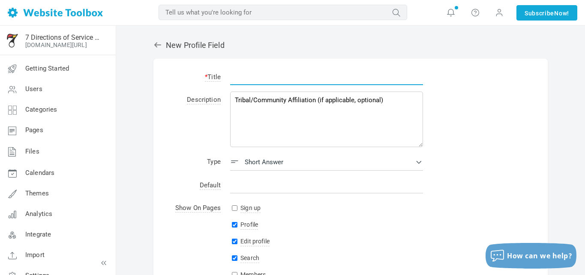
click at [244, 82] on input "text" at bounding box center [326, 77] width 193 height 16
paste input "Tribal/Community Affiliation (if applicable, optional)"
type input "Tribal/Community Affiliation (if applicable, optional)"
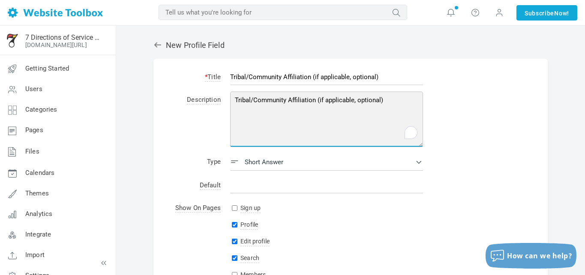
click at [282, 104] on textarea "Tribal/Community Affiliation (if applicable, optional)" at bounding box center [326, 120] width 193 height 56
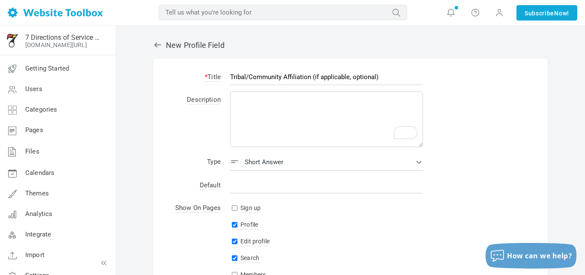
click at [235, 207] on input "Sign up" at bounding box center [235, 209] width 6 height 6
checkbox input "true"
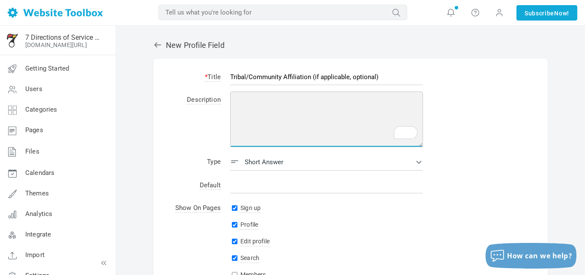
click at [246, 131] on textarea "To enrich screen reader interactions, please activate Accessibility in Grammarl…" at bounding box center [326, 120] width 193 height 56
click at [262, 105] on textarea "To enrich screen reader interactions, please activate Accessibility in Grammarl…" at bounding box center [326, 120] width 193 height 56
paste textarea "f you are connected to a Tribal Nation, Indigenous community, or local grassroo…"
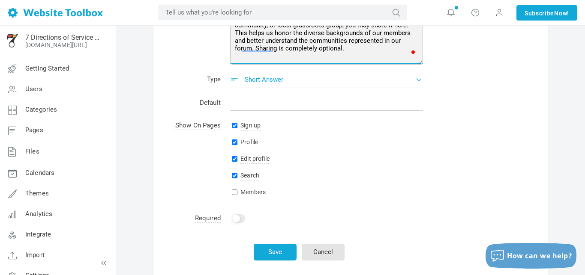
scroll to position [89, 0]
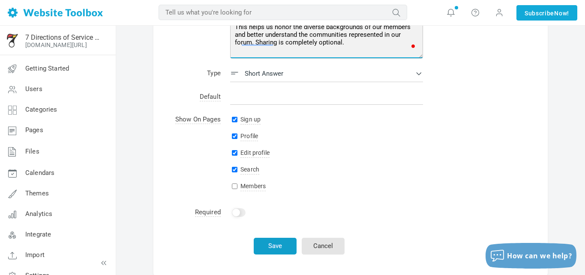
type textarea "f you are connected to a Tribal Nation, Indigenous community, or local grassroo…"
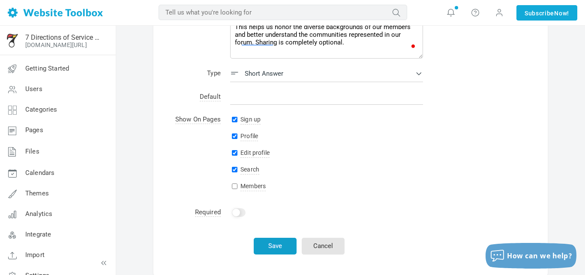
click at [275, 242] on button "Save" at bounding box center [275, 246] width 43 height 17
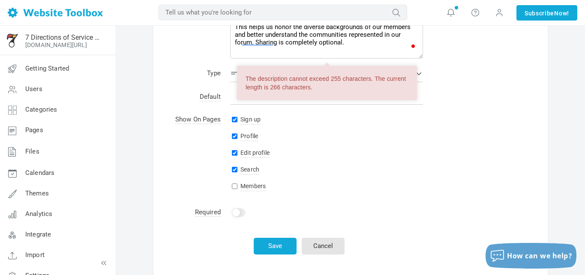
click at [239, 211] on input "checkbox" at bounding box center [239, 213] width 14 height 9
checkbox input "true"
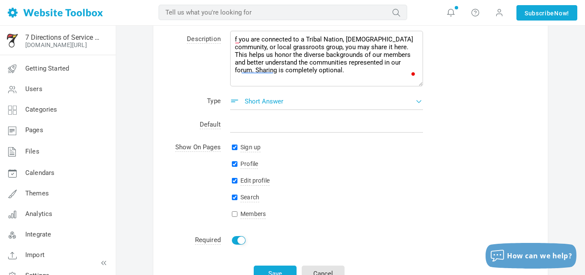
scroll to position [58, 0]
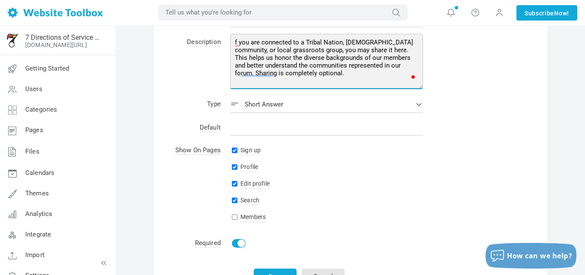
drag, startPoint x: 392, startPoint y: 66, endPoint x: 399, endPoint y: 73, distance: 9.1
click at [399, 73] on textarea "f you are connected to a Tribal Nation, Indigenous community, or local grassroo…" at bounding box center [326, 62] width 193 height 56
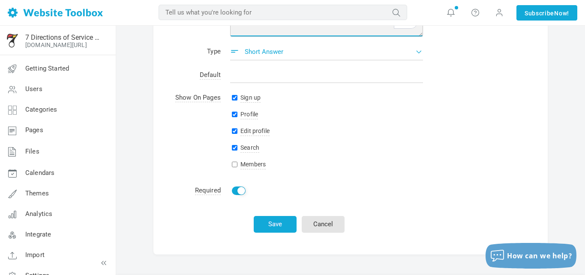
scroll to position [134, 0]
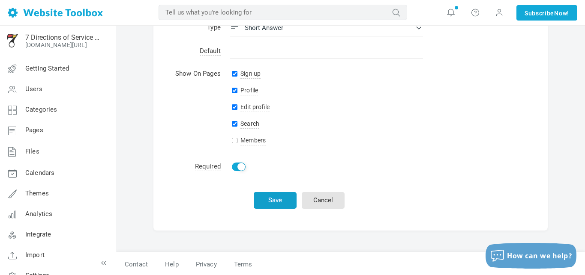
type textarea "f you are connected to a Tribal Nation, Indigenous community, or local grassroo…"
click at [283, 195] on button "Save" at bounding box center [275, 200] width 43 height 17
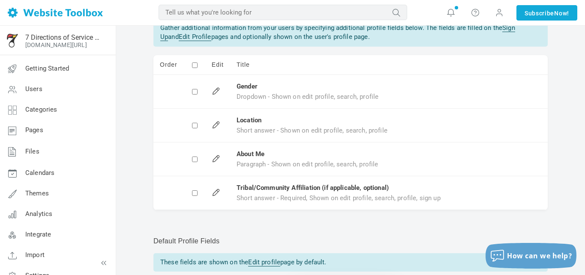
scroll to position [90, 0]
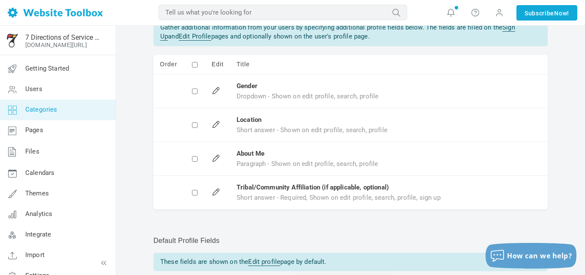
click at [56, 111] on span "Categories" at bounding box center [41, 110] width 32 height 8
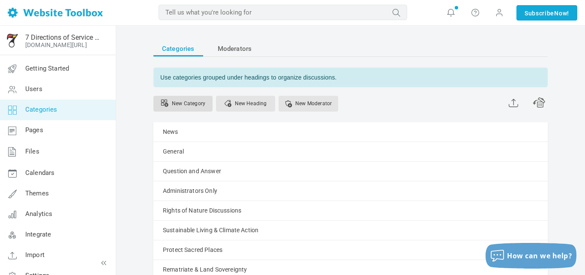
click at [176, 106] on link "New Category" at bounding box center [182, 104] width 59 height 16
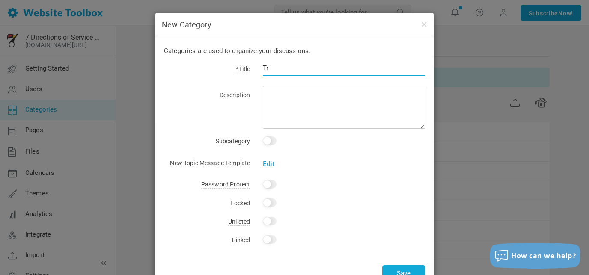
type input "T"
type input "Indigenous Community Only"
click at [273, 186] on input "Yes" at bounding box center [270, 184] width 14 height 9
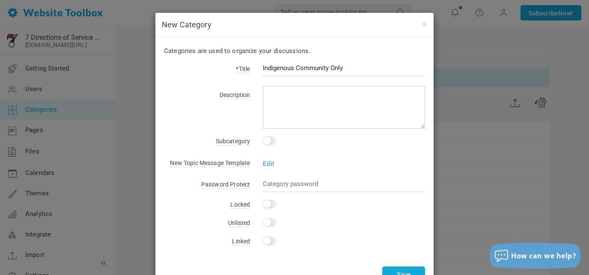
checkbox input "false"
click at [272, 186] on input "Yes" at bounding box center [270, 184] width 14 height 9
paste input "AmerIndianUS203412!"
type input "AmerIndianUS203412!"
click at [294, 69] on input "Indigenous Community Only" at bounding box center [344, 68] width 162 height 16
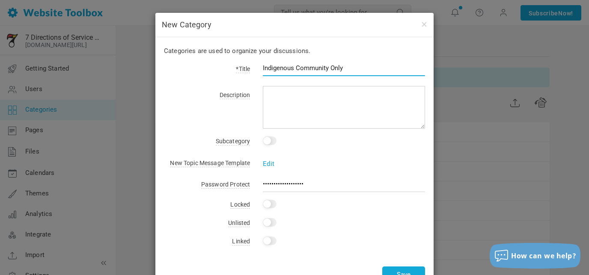
click at [294, 69] on input "Indigenous Community Only" at bounding box center [344, 68] width 162 height 16
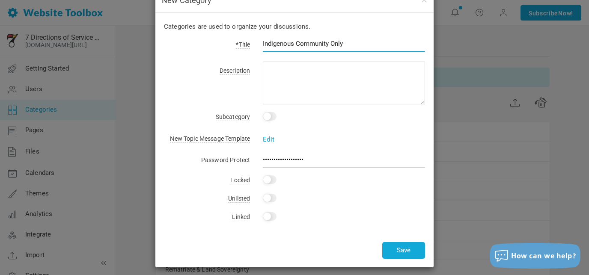
scroll to position [29, 0]
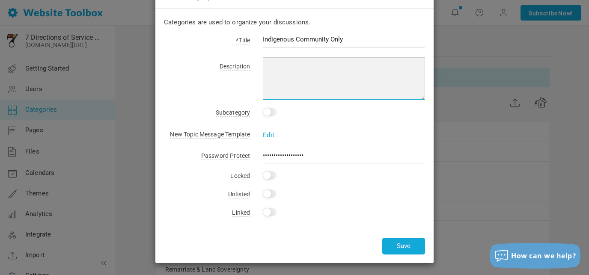
click at [272, 72] on textarea at bounding box center [344, 78] width 162 height 43
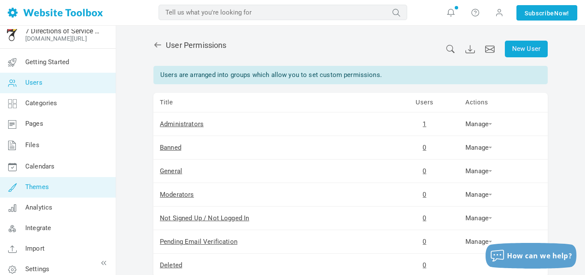
scroll to position [14, 0]
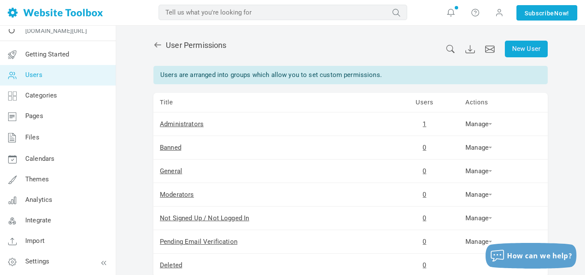
click at [51, 73] on link "Users" at bounding box center [58, 75] width 116 height 21
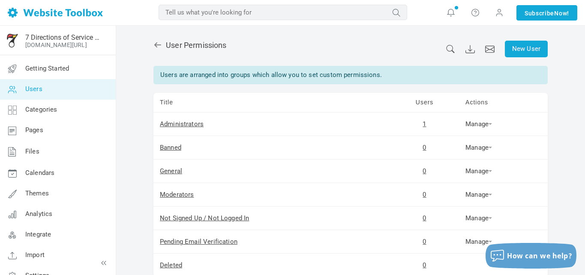
click at [157, 43] on icon at bounding box center [157, 44] width 7 height 5
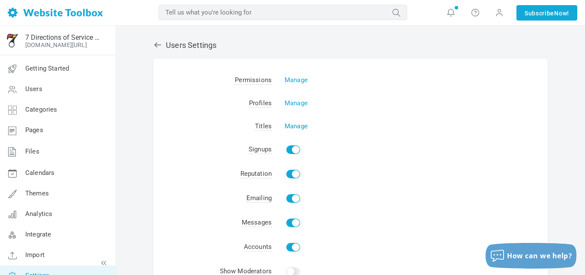
click at [293, 126] on link "Manage" at bounding box center [295, 126] width 23 height 8
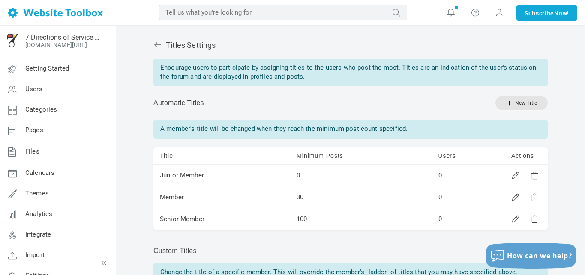
click at [221, 128] on p "A member's title will be changed when they reach the minimum post count specifi…" at bounding box center [350, 129] width 394 height 18
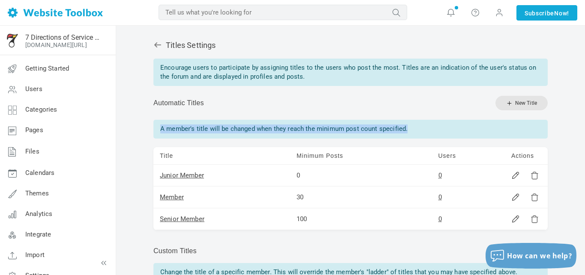
click at [221, 128] on p "A member's title will be changed when they reach the minimum post count specifi…" at bounding box center [350, 129] width 394 height 18
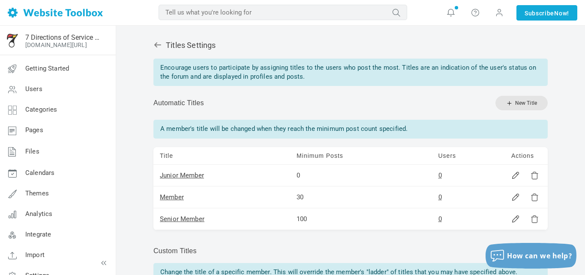
click at [300, 76] on div "Encourage users to participate by assigning titles to the users who post the mo…" at bounding box center [350, 73] width 394 height 28
drag, startPoint x: 307, startPoint y: 80, endPoint x: 156, endPoint y: 71, distance: 150.6
click at [156, 71] on div "Encourage users to participate by assigning titles to the users who post the mo…" at bounding box center [350, 73] width 394 height 28
copy div "Encourage users to participate by assigning titles to the users who post the mo…"
click at [516, 173] on link at bounding box center [515, 175] width 9 height 9
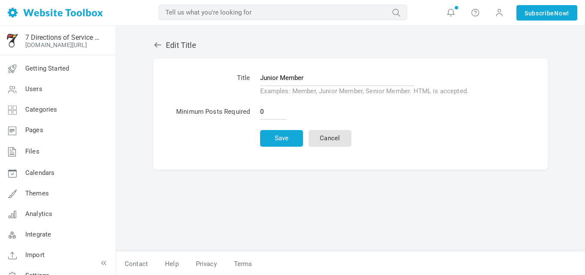
click at [279, 80] on input "Junior Member" at bounding box center [337, 78] width 154 height 16
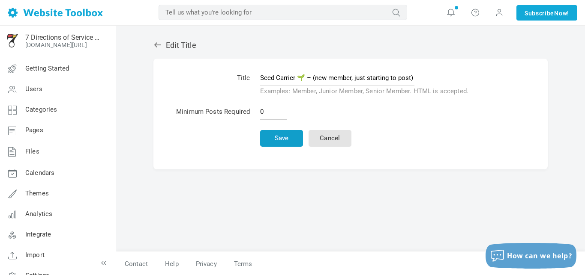
type input "Seed Carrier 🌱 – (new member, just starting to post)"
click at [294, 135] on button "Save" at bounding box center [281, 138] width 43 height 17
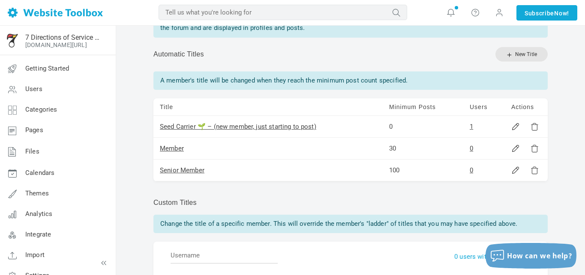
scroll to position [72, 0]
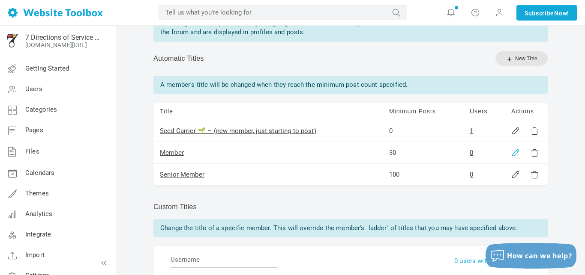
click at [513, 154] on link at bounding box center [515, 153] width 9 height 9
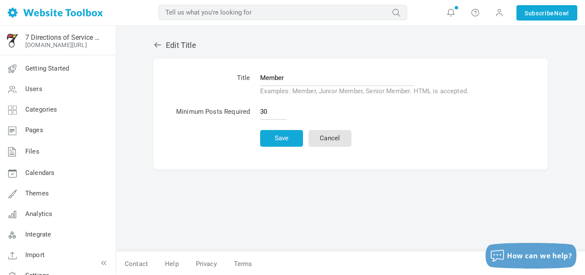
drag, startPoint x: 287, startPoint y: 74, endPoint x: 250, endPoint y: 74, distance: 37.3
click at [250, 74] on tr "Title Member Examples: Member, Junior Member, Senior Member. HTML is accepted." at bounding box center [321, 84] width 301 height 33
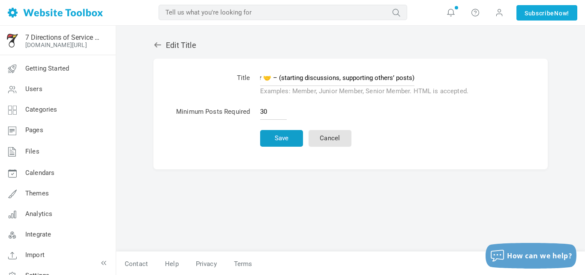
type input "Community Builder 🤝 – (starting discussions, supporting others’ posts)"
click at [291, 139] on button "Save" at bounding box center [281, 138] width 43 height 17
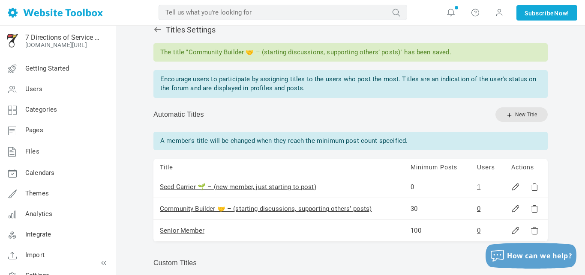
scroll to position [24, 0]
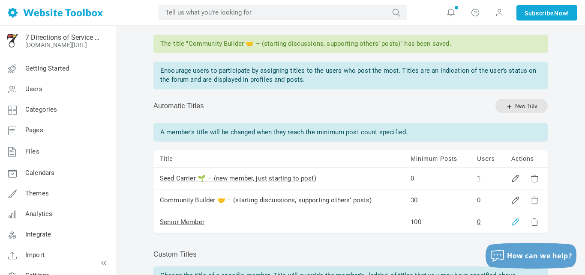
click at [518, 224] on link at bounding box center [515, 222] width 9 height 9
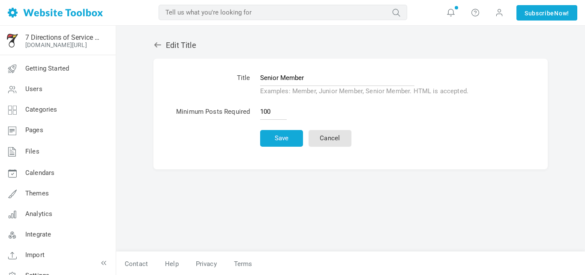
click at [280, 77] on input "Senior Member" at bounding box center [337, 78] width 154 height 16
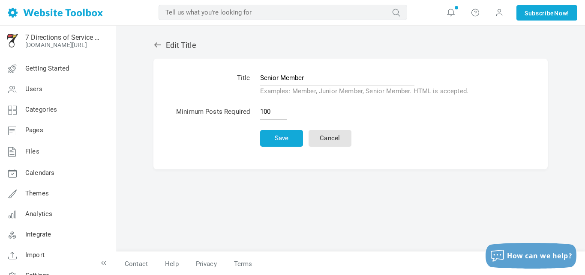
click at [280, 77] on input "Senior Member" at bounding box center [337, 78] width 154 height 16
type input "Earth Guardian 🌍 – (highly respected, steady contributor to movement-building)"
click at [274, 134] on button "Save" at bounding box center [281, 138] width 43 height 17
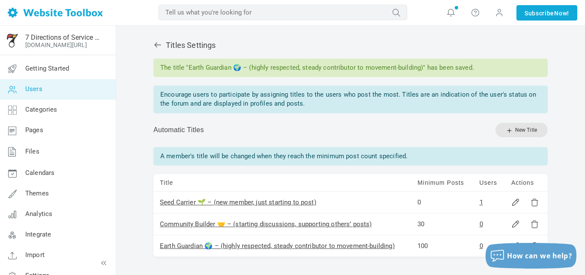
click at [35, 87] on span "Users" at bounding box center [33, 89] width 17 height 8
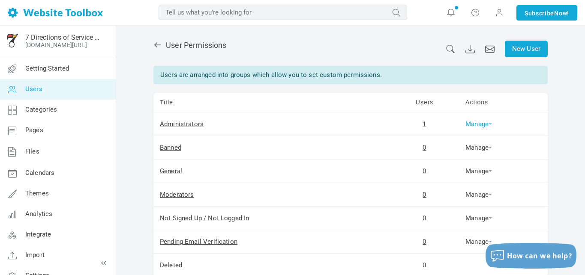
click at [471, 126] on link "Manage" at bounding box center [478, 124] width 27 height 8
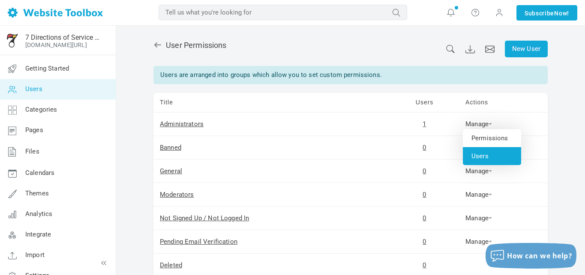
click at [478, 155] on link "Users" at bounding box center [491, 156] width 58 height 18
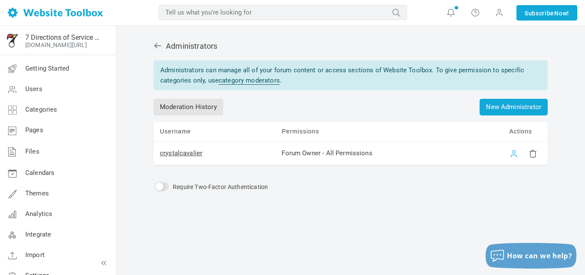
click at [515, 157] on link at bounding box center [513, 153] width 9 height 9
click at [498, 11] on span at bounding box center [499, 12] width 9 height 9
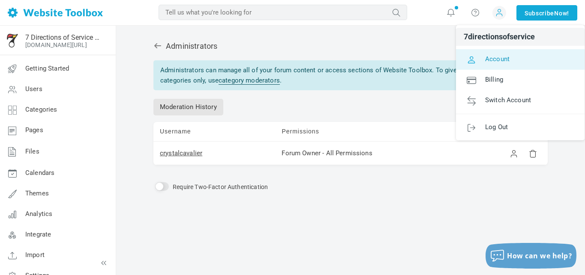
click at [491, 61] on span "Account" at bounding box center [497, 59] width 24 height 8
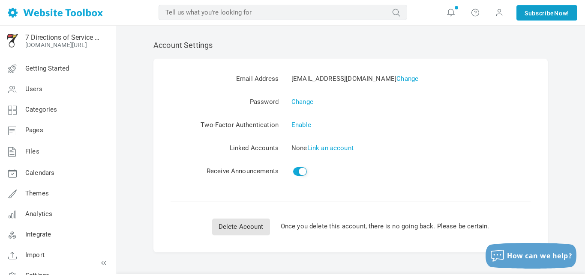
click at [534, 15] on link "Subscribe Now!" at bounding box center [546, 12] width 61 height 15
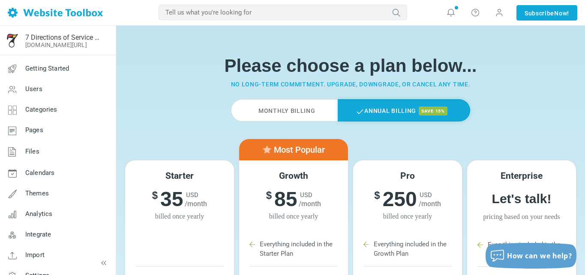
click at [184, 209] on h6 "$ 35 USD /month" at bounding box center [179, 199] width 104 height 25
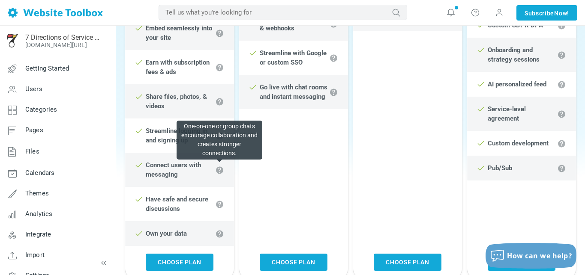
scroll to position [559, 0]
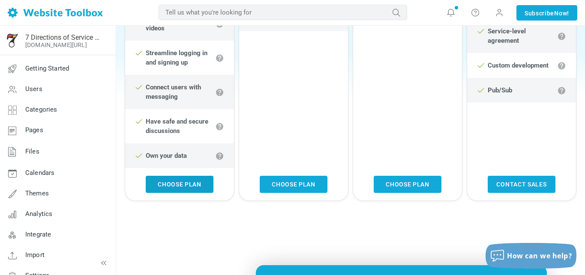
click at [184, 192] on link "Choose Plan" at bounding box center [180, 184] width 68 height 17
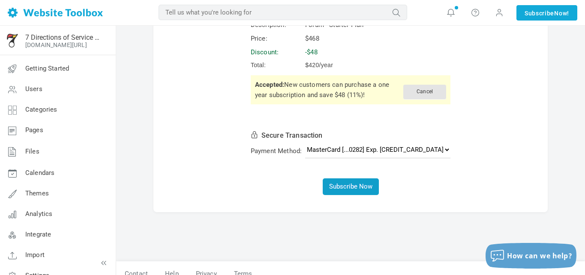
scroll to position [75, 0]
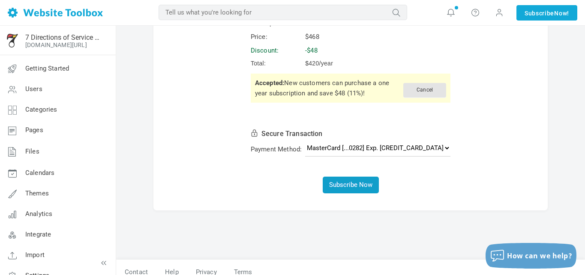
click at [360, 194] on button "Subscribe Now" at bounding box center [350, 185] width 56 height 17
